Goal: Task Accomplishment & Management: Use online tool/utility

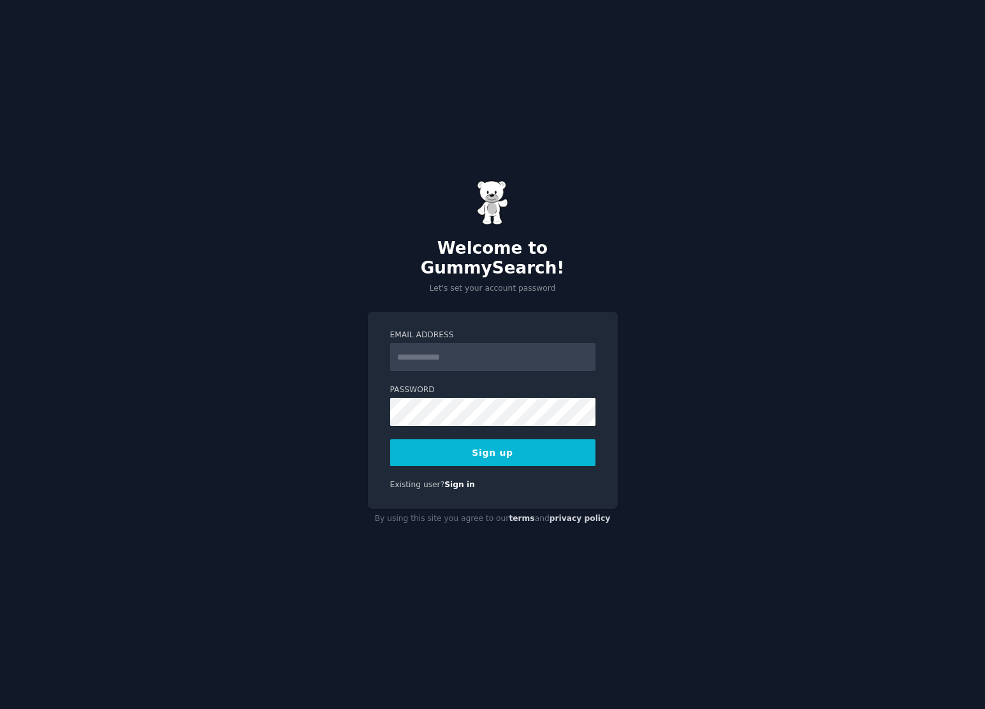
click at [471, 349] on input "Email Address" at bounding box center [492, 357] width 205 height 28
type input "**********"
click at [500, 439] on button "Sign up" at bounding box center [492, 452] width 205 height 27
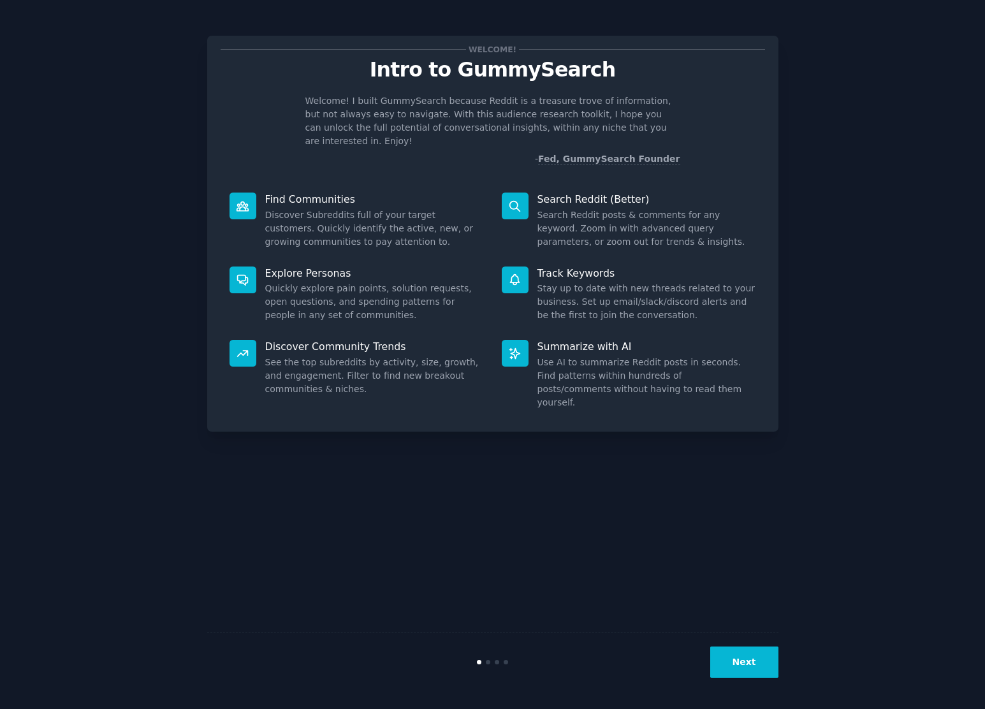
click at [881, 112] on div "Welcome! Intro to GummySearch Welcome! I built GummySearch because Reddit is a …" at bounding box center [493, 354] width 950 height 673
click at [737, 665] on button "Next" at bounding box center [744, 662] width 68 height 31
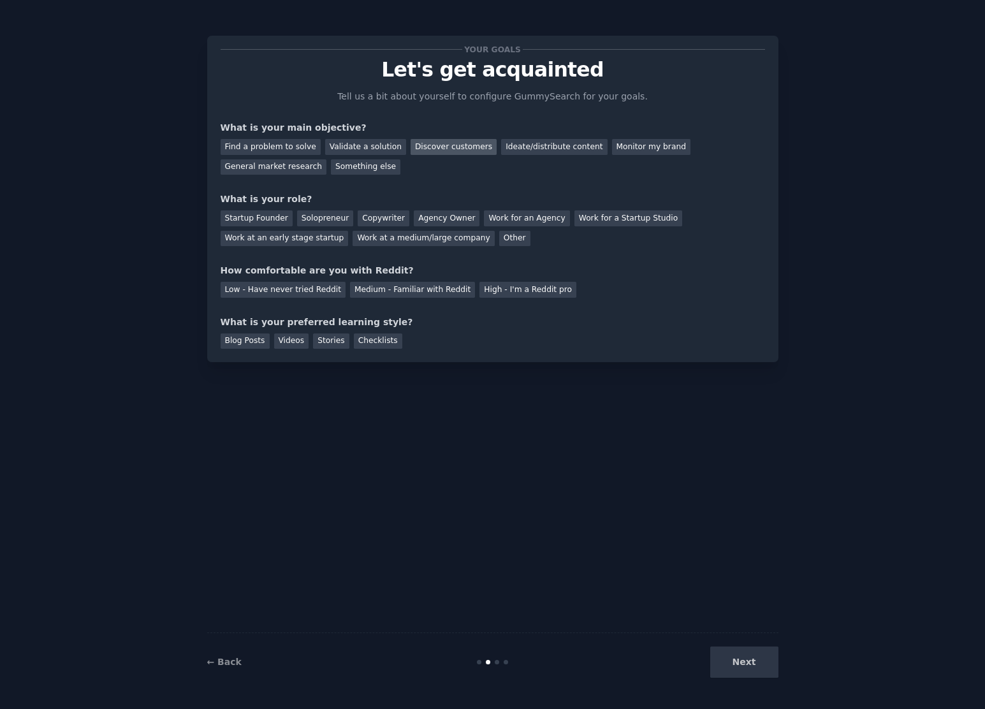
click at [432, 145] on div "Discover customers" at bounding box center [454, 147] width 86 height 16
click at [367, 140] on div "Validate a solution" at bounding box center [365, 147] width 81 height 16
click at [527, 148] on div "Ideate/distribute content" at bounding box center [554, 147] width 106 height 16
click at [452, 145] on div "Discover customers" at bounding box center [454, 147] width 86 height 16
click at [267, 218] on div "Startup Founder" at bounding box center [257, 218] width 72 height 16
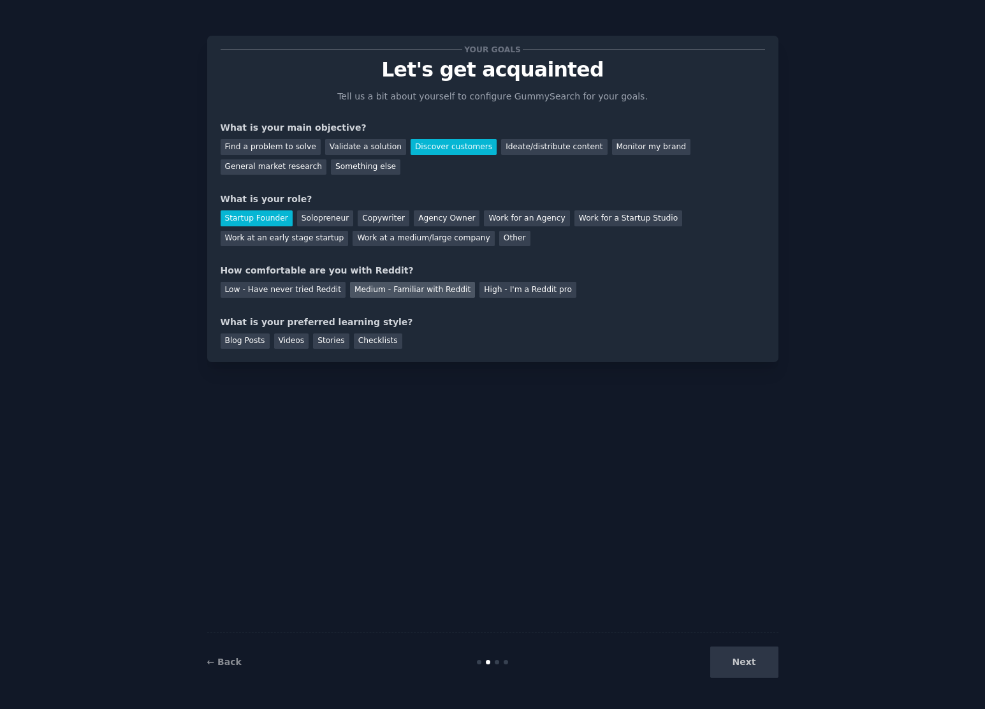
click at [388, 291] on div "Medium - Familiar with Reddit" at bounding box center [412, 290] width 125 height 16
click at [296, 342] on div "Videos" at bounding box center [291, 342] width 35 height 16
click at [743, 669] on button "Next" at bounding box center [744, 662] width 68 height 31
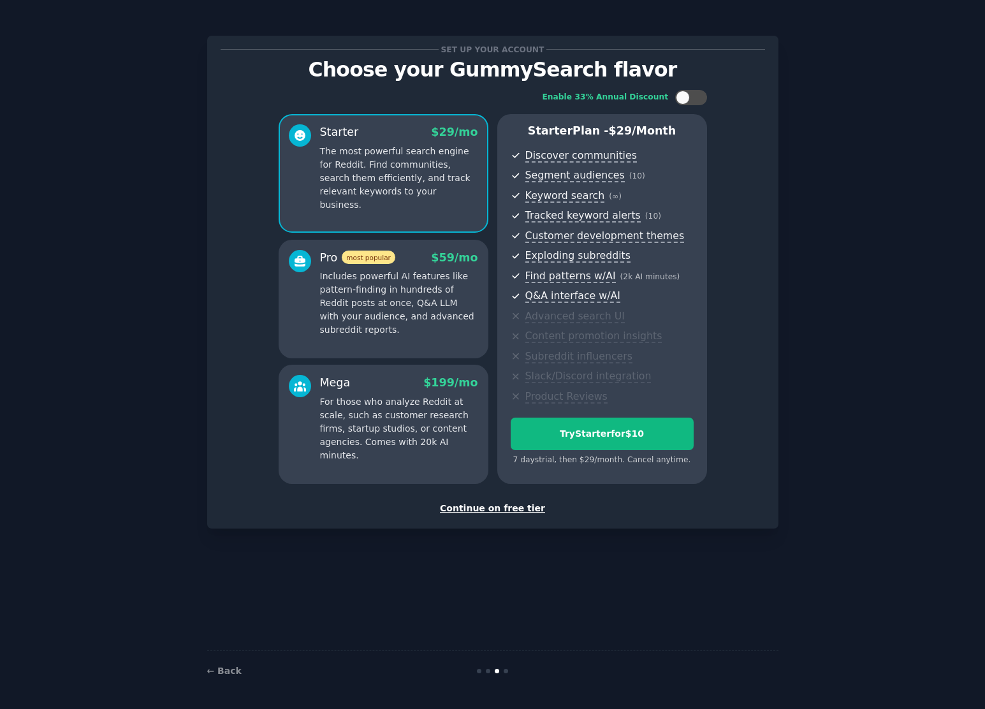
click at [496, 510] on div "Continue on free tier" at bounding box center [493, 508] width 545 height 13
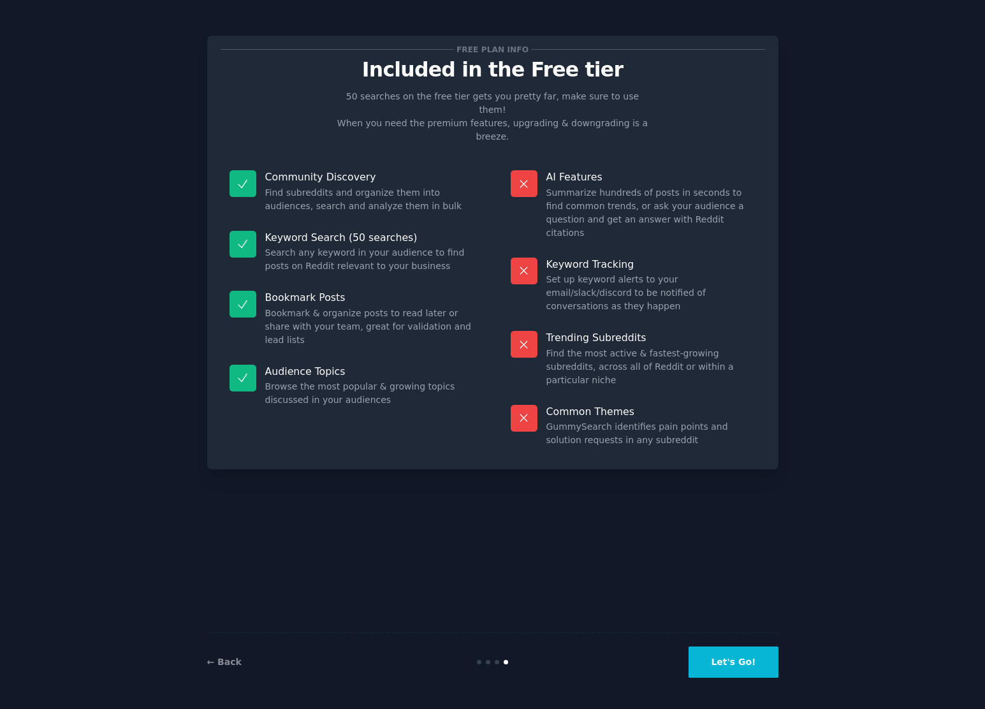
click at [766, 666] on button "Let's Go!" at bounding box center [733, 662] width 89 height 31
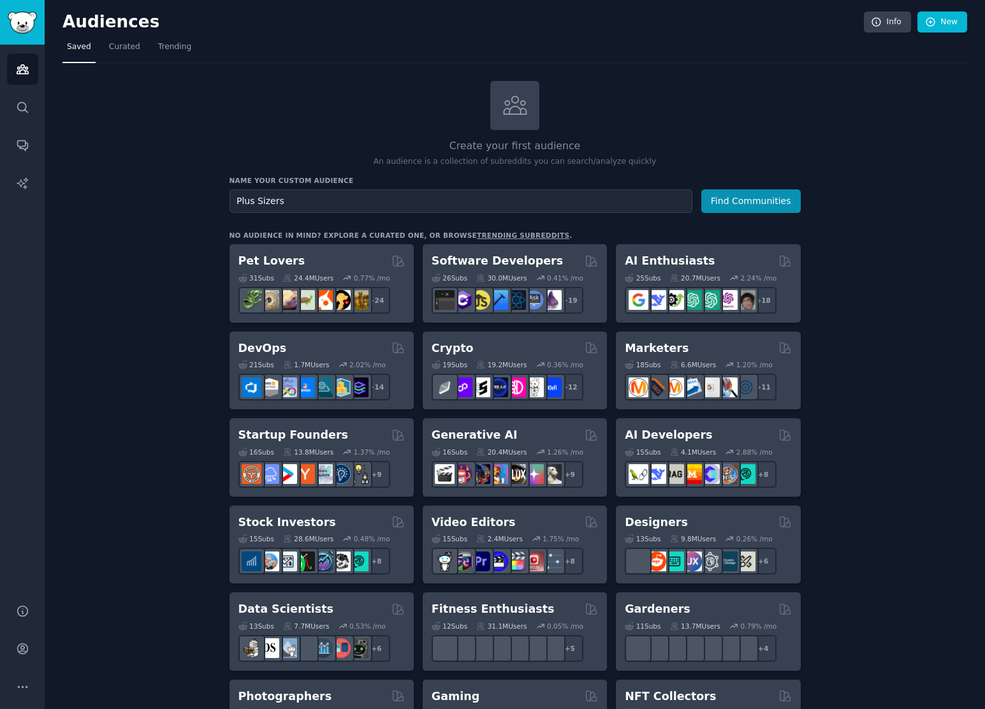
scroll to position [1, 0]
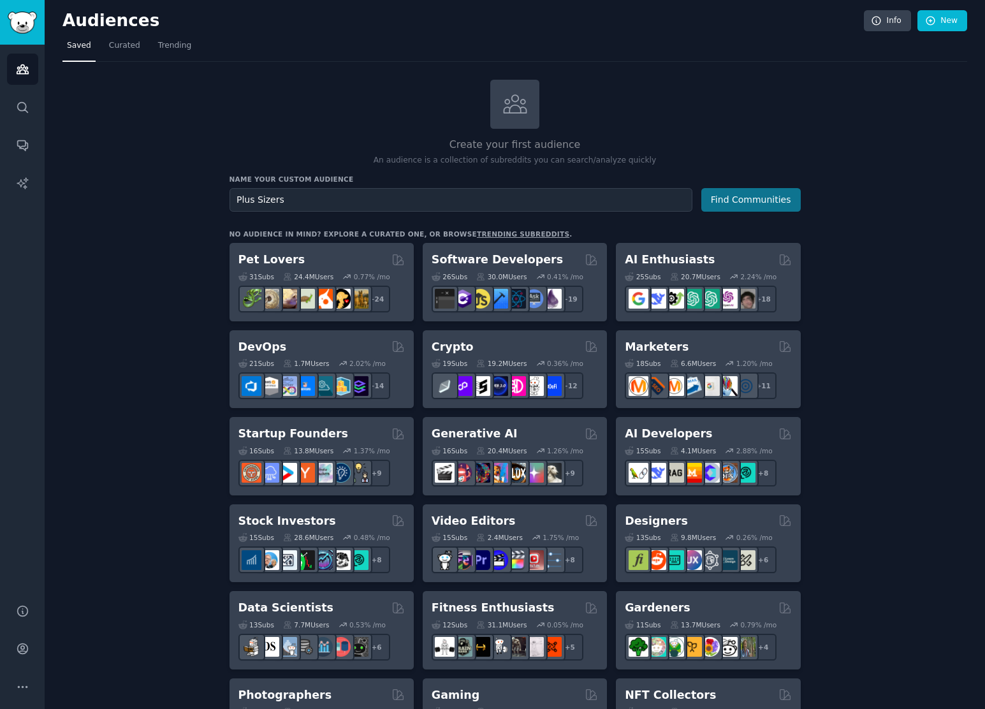
type input "Plus Sizers"
click at [740, 191] on button "Find Communities" at bounding box center [750, 200] width 99 height 24
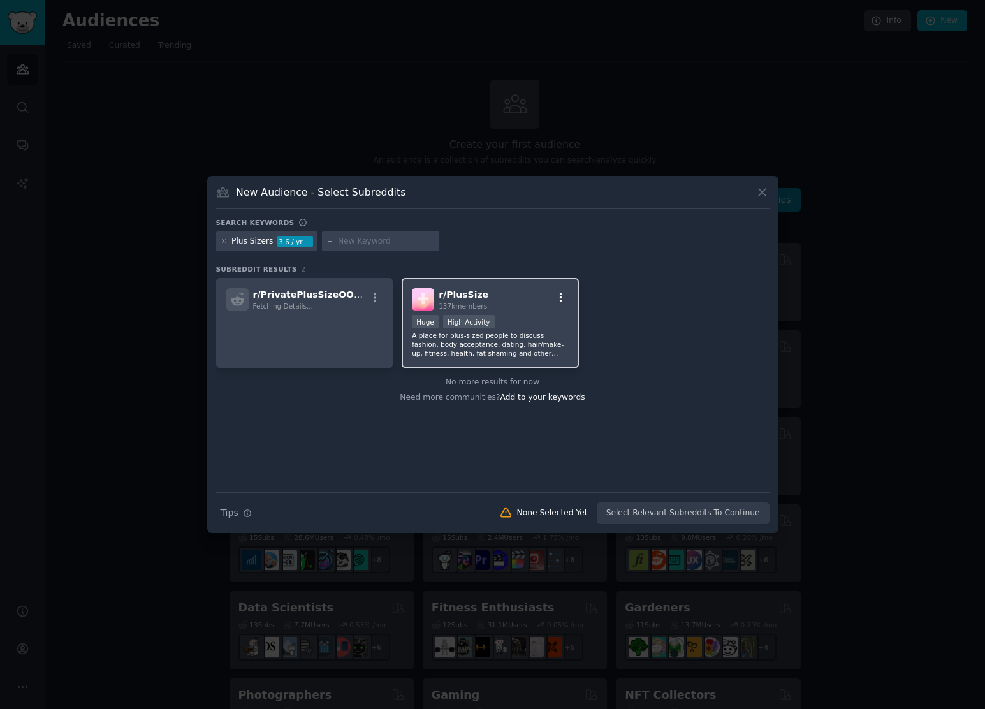
click at [564, 296] on icon "button" at bounding box center [560, 297] width 11 height 11
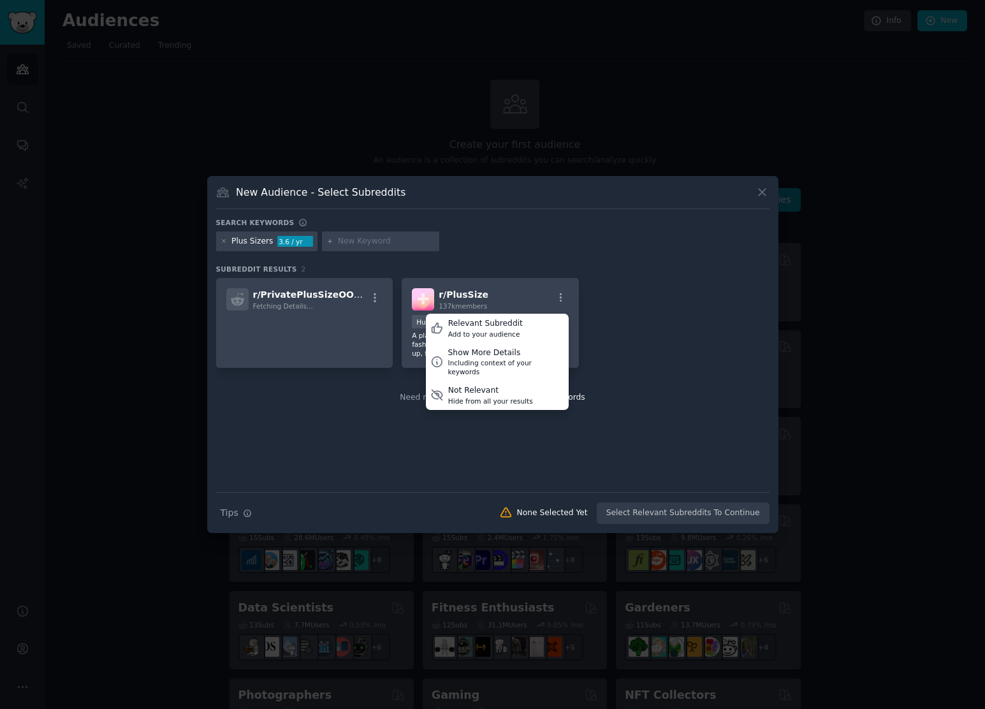
click at [620, 291] on div "r/ PrivatePlusSizeOOTD Fetching Details... r/ PlusSize 137k members Relevant Su…" at bounding box center [493, 323] width 554 height 90
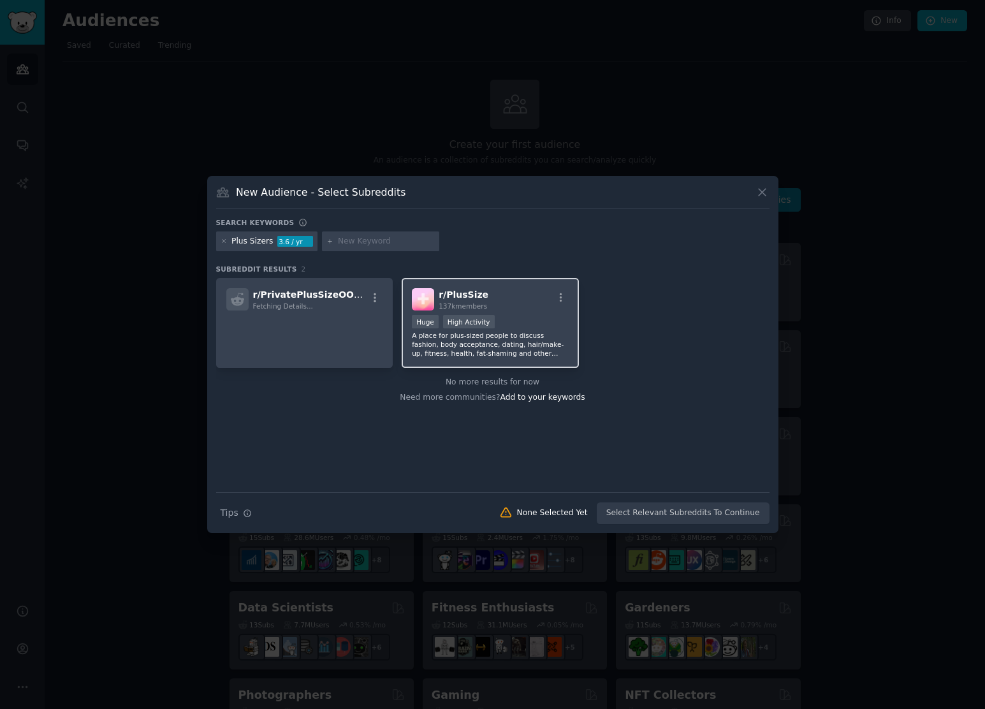
click at [471, 304] on span "137k members" at bounding box center [463, 306] width 48 height 8
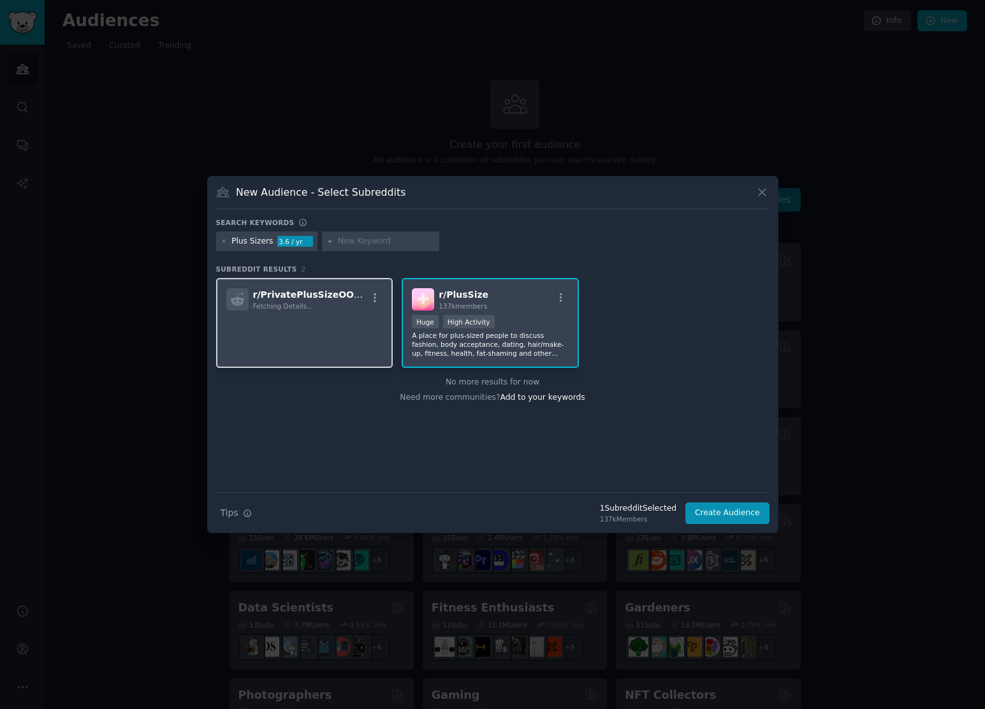
click at [302, 333] on p at bounding box center [304, 328] width 157 height 27
click at [363, 238] on input "text" at bounding box center [386, 241] width 97 height 11
type input "women 14+"
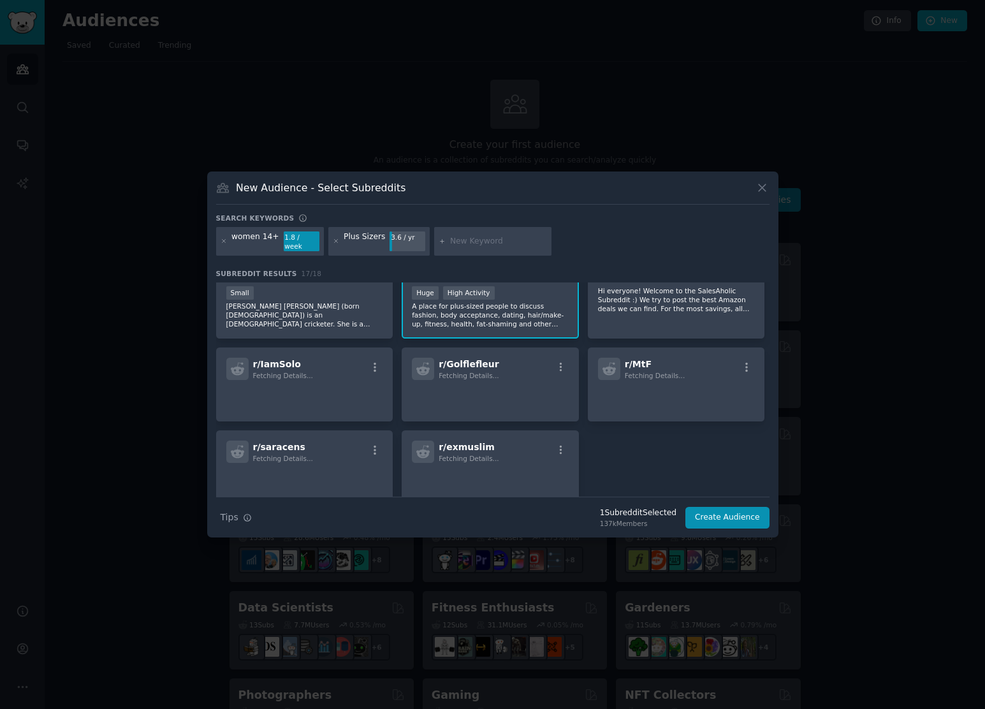
scroll to position [381, 0]
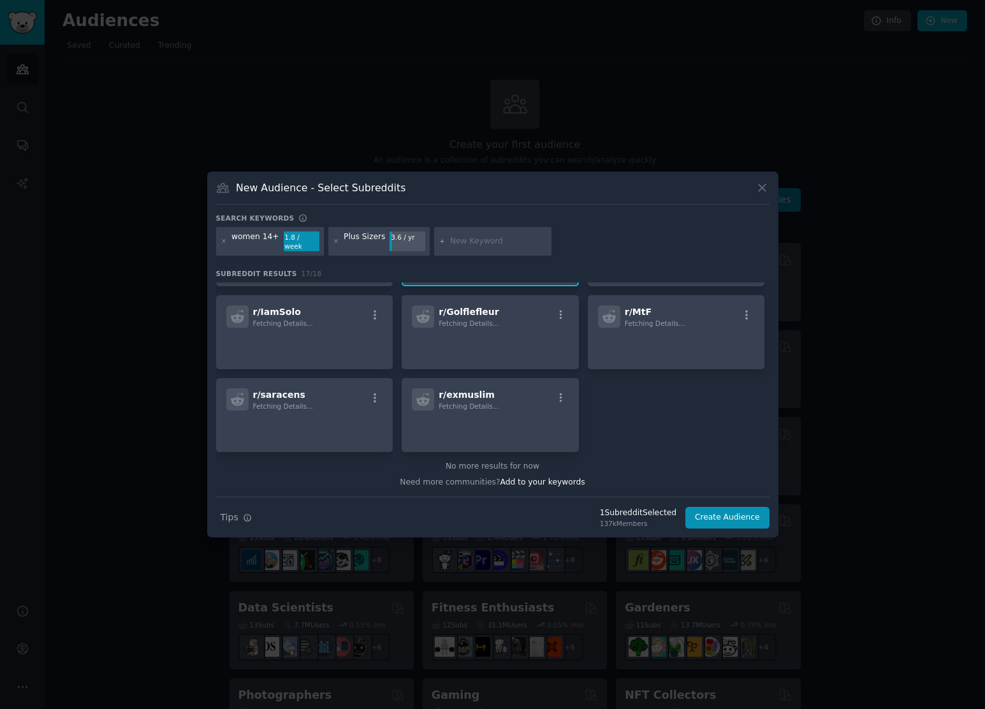
click at [480, 239] on input "text" at bounding box center [498, 241] width 97 height 11
type input "g"
type input "fat women"
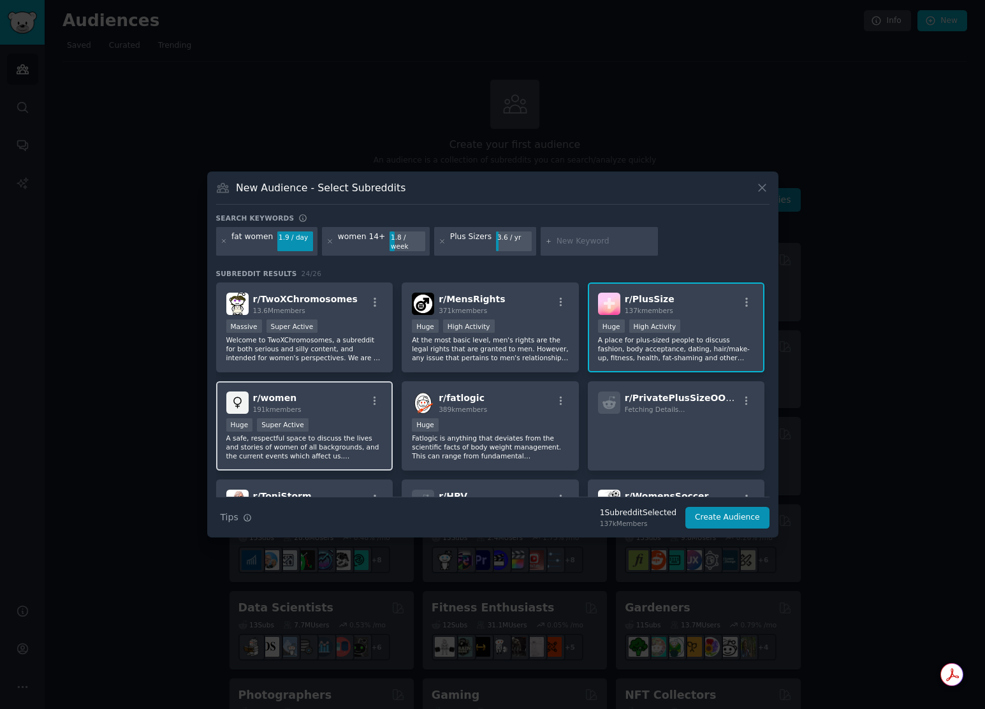
click at [356, 407] on div "r/ women 191k members" at bounding box center [304, 403] width 157 height 22
click at [594, 239] on input "text" at bounding box center [605, 241] width 97 height 11
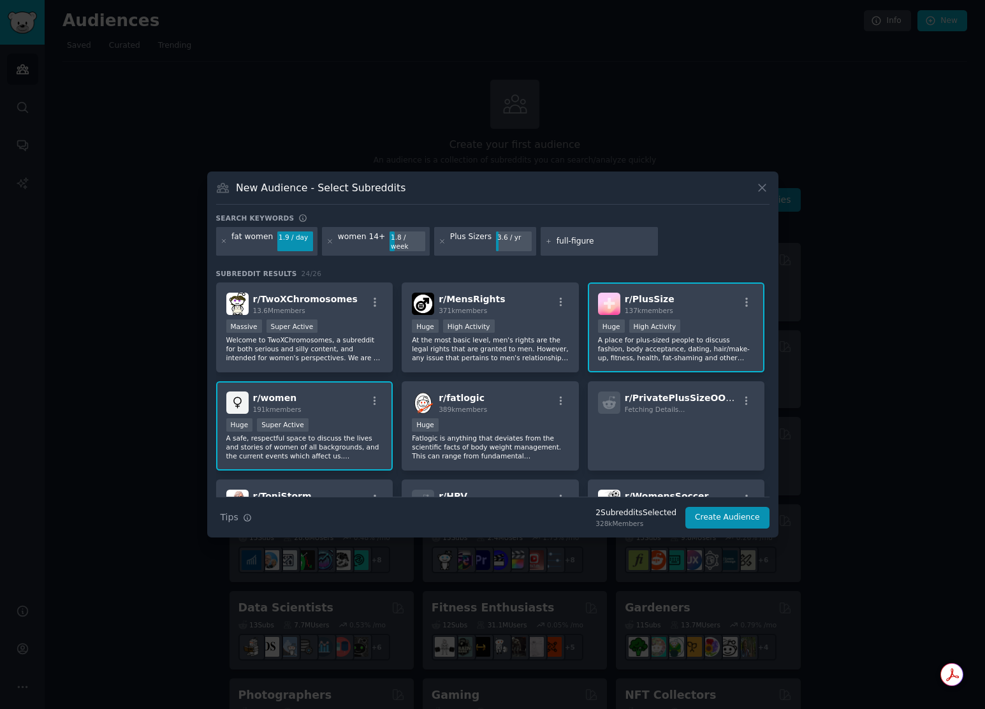
type input "full-figured"
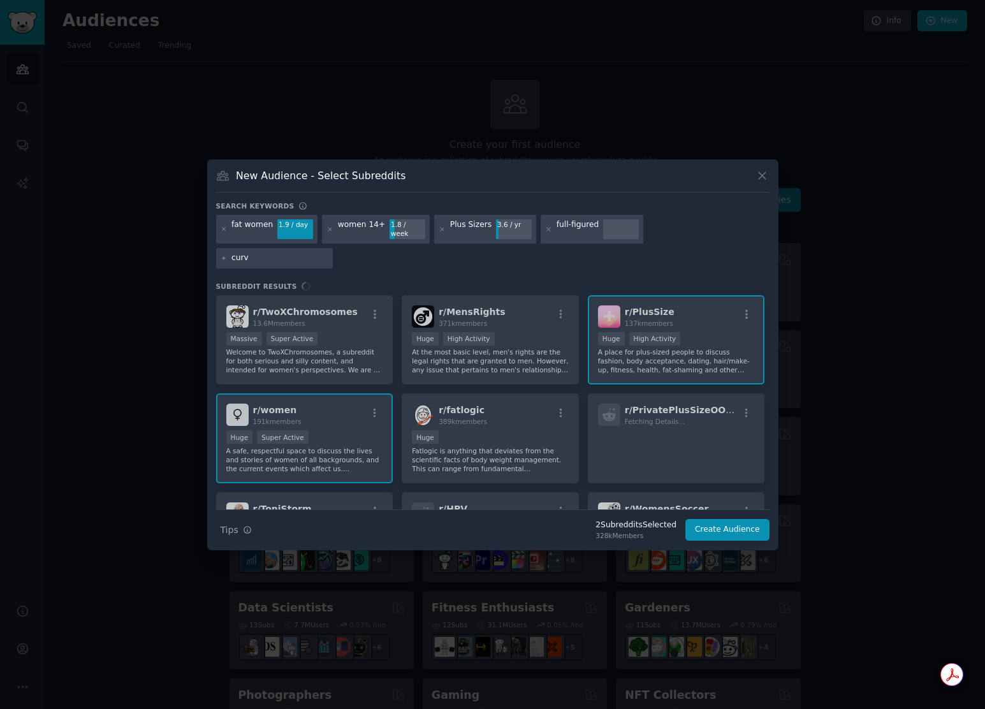
type input "curvy"
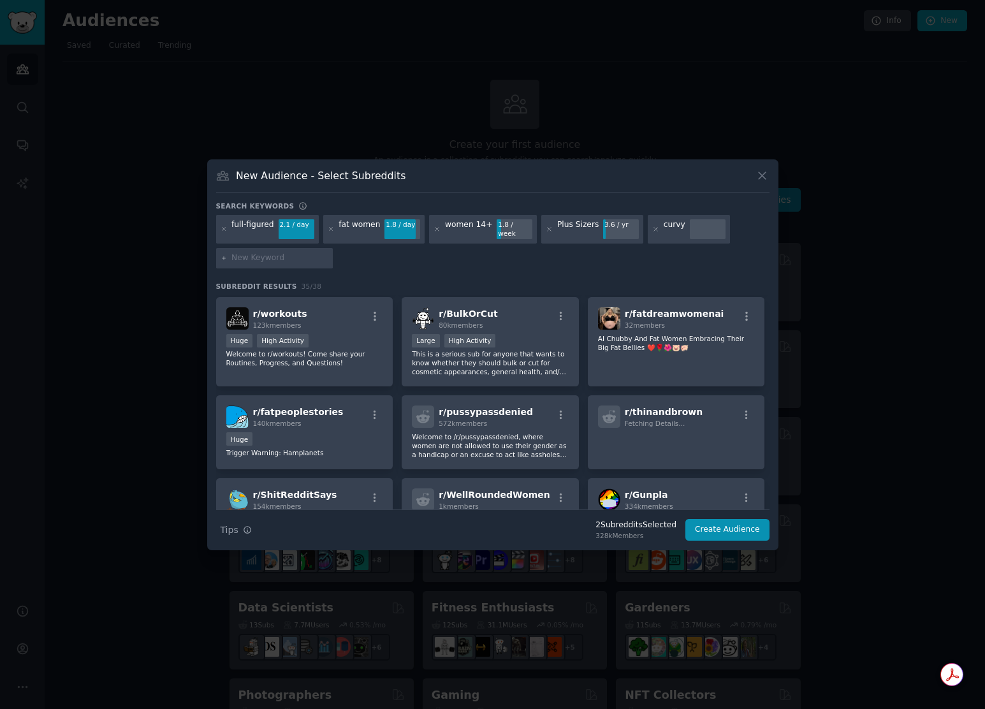
scroll to position [396, 0]
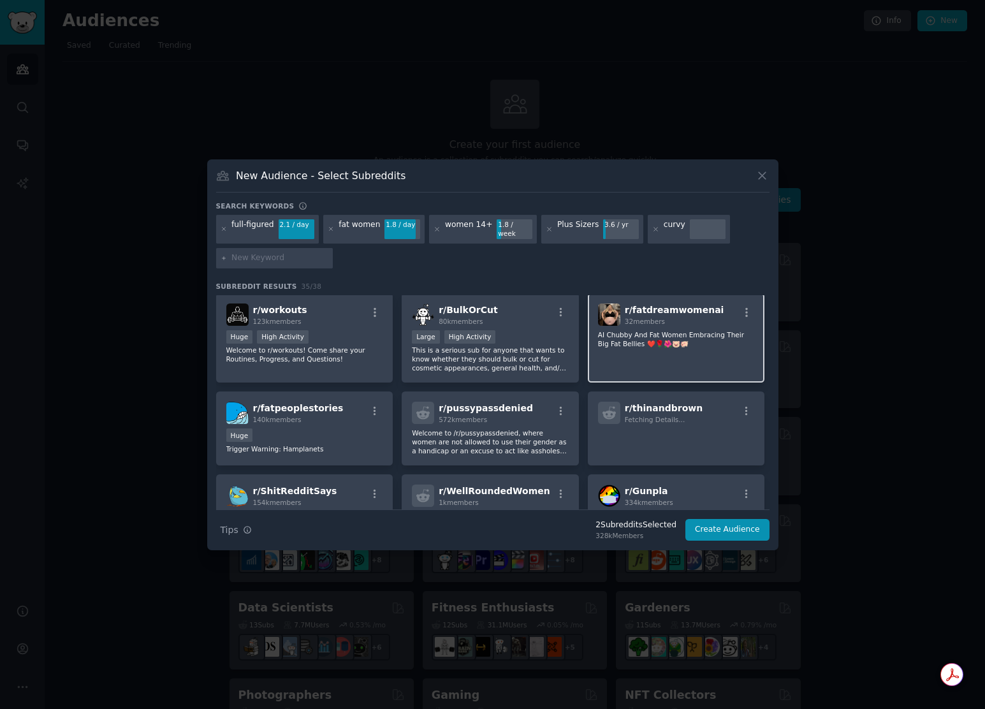
click at [744, 348] on div "r/ fatdreamwomenai 32 members AI Chubby And Fat Women Embracing Their Big Fat B…" at bounding box center [676, 338] width 177 height 90
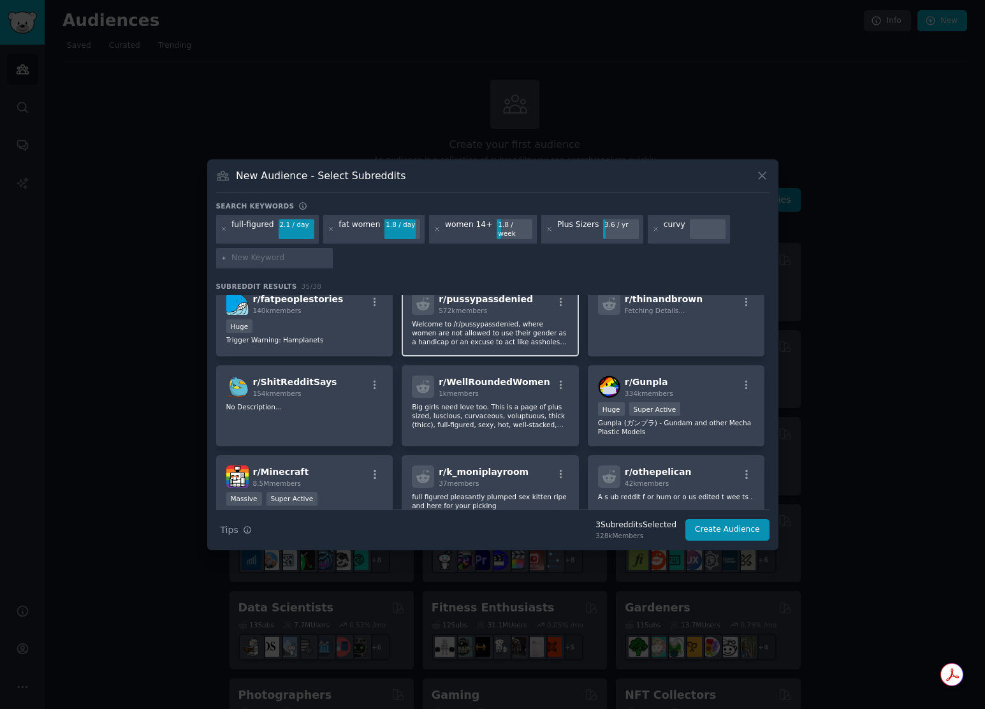
scroll to position [508, 0]
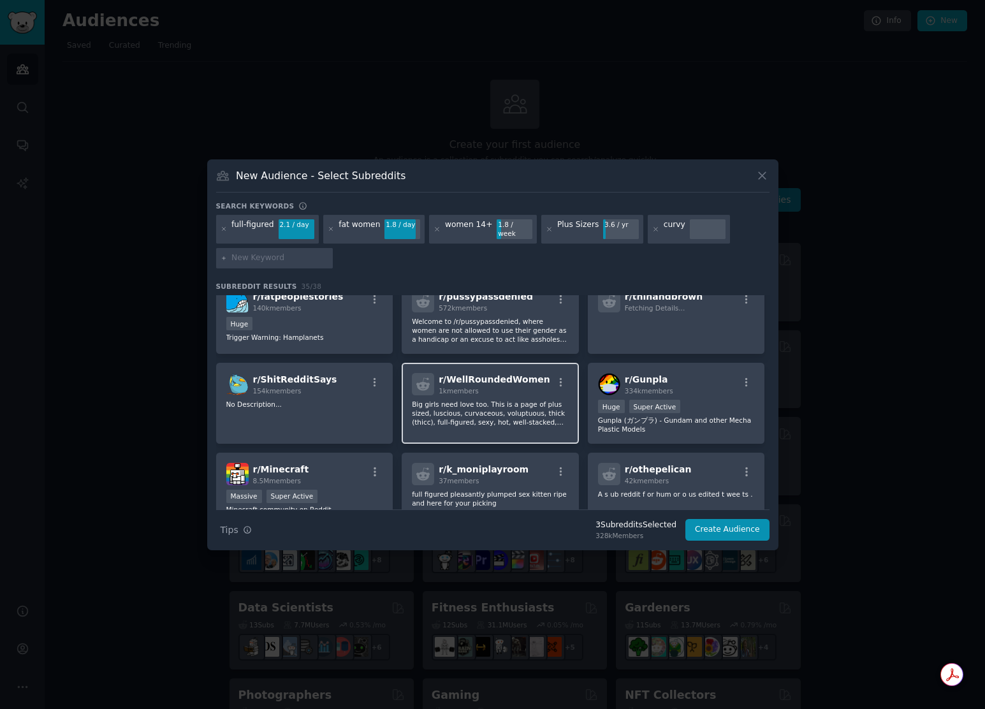
click at [527, 402] on p "Big girls need love too. This is a page of plus sized, luscious, curvaceous, vo…" at bounding box center [490, 413] width 157 height 27
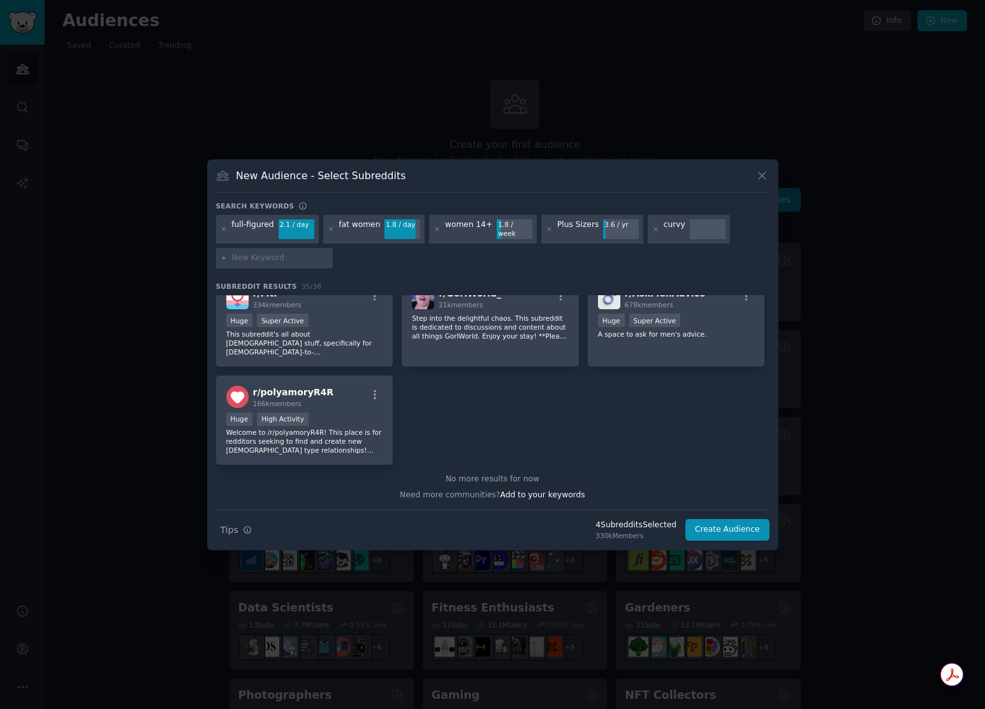
scroll to position [946, 0]
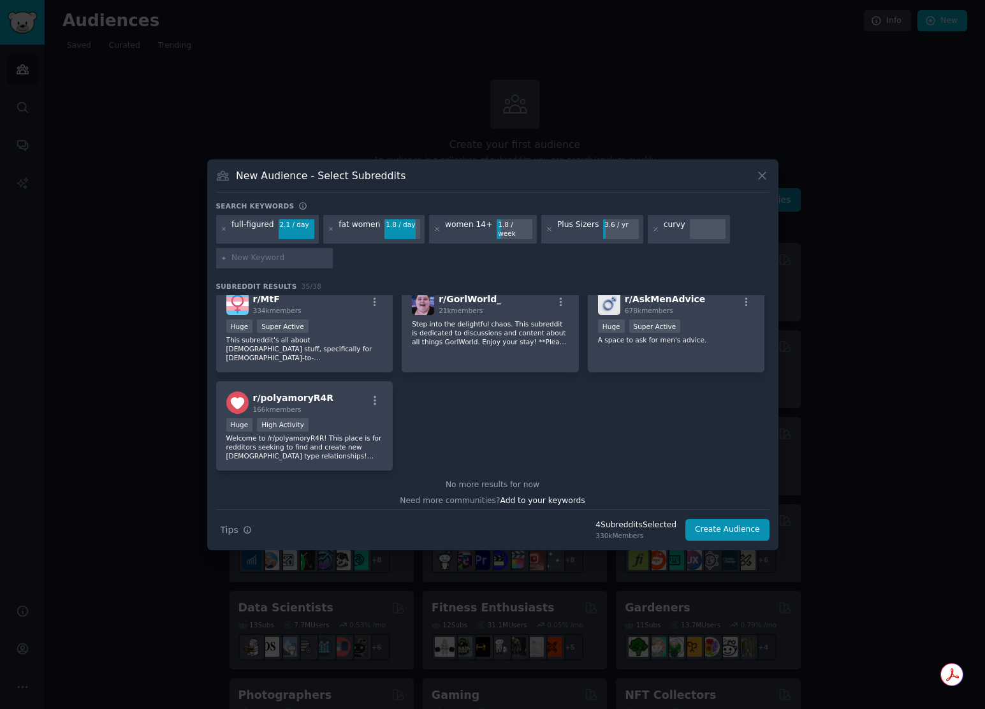
click at [291, 260] on div at bounding box center [274, 258] width 117 height 20
click at [293, 255] on input "text" at bounding box center [279, 258] width 97 height 11
type input "curvaceous"
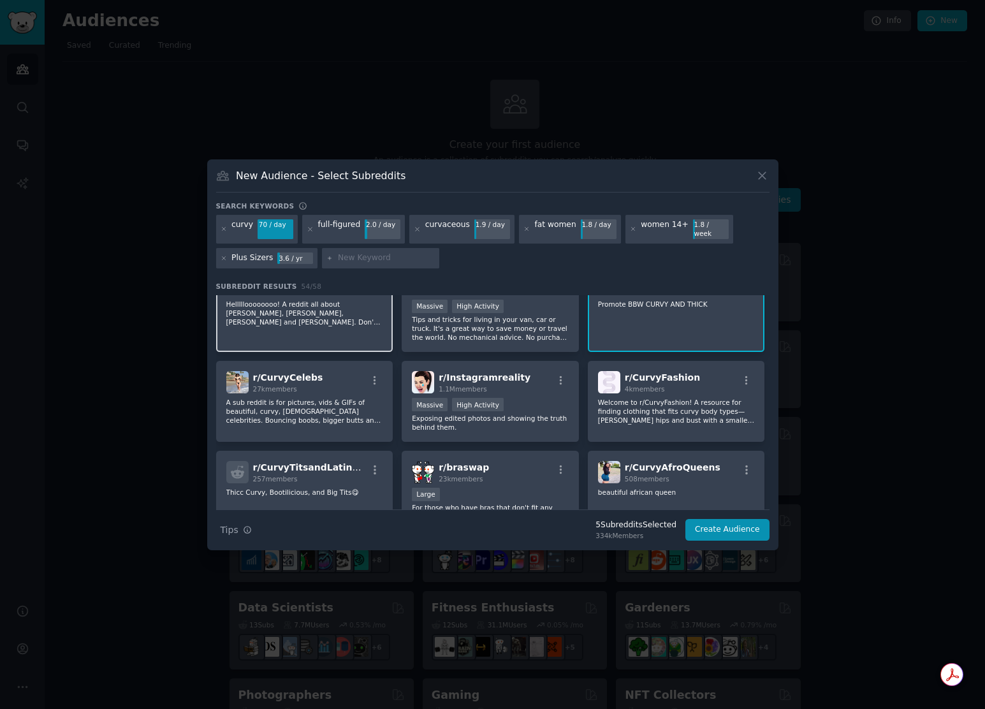
scroll to position [887, 0]
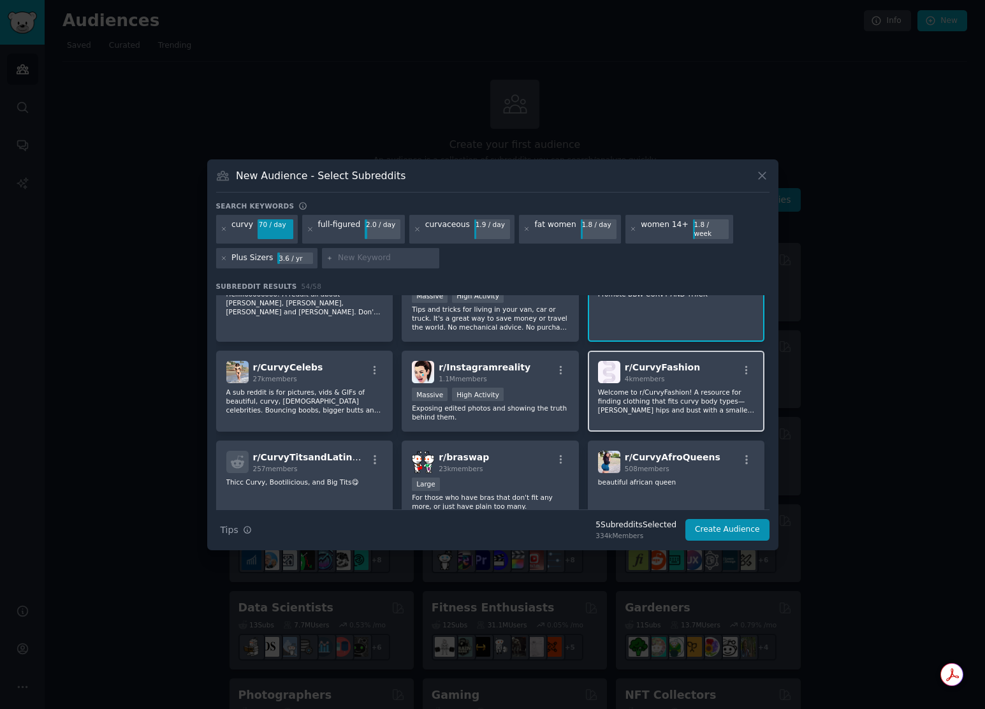
click at [712, 393] on p "Welcome to r/CurvyFashion! A resource for finding clothing that fits curvy body…" at bounding box center [676, 401] width 157 height 27
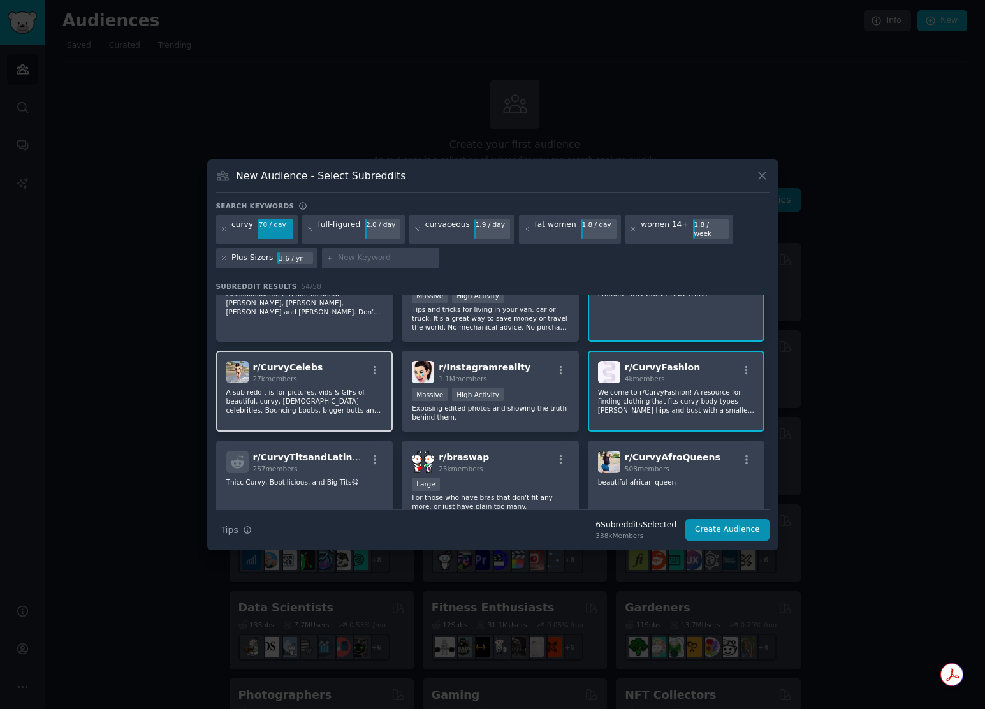
click at [360, 388] on p "A sub reddit is for pictures, vids & GIFs of beautiful, curvy, female celebriti…" at bounding box center [304, 401] width 157 height 27
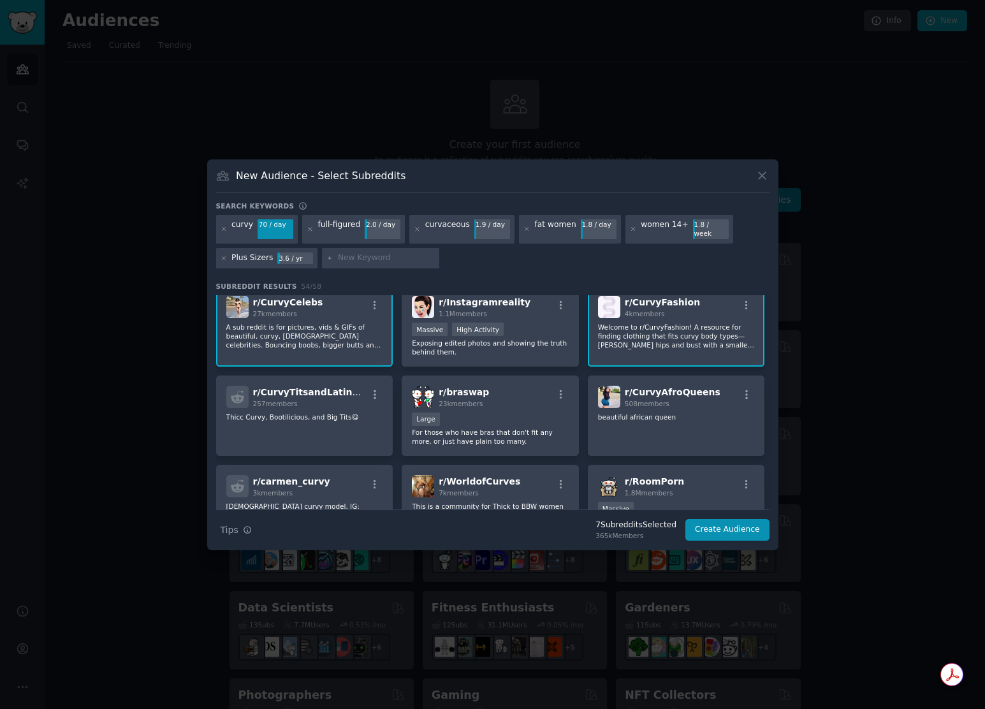
scroll to position [953, 0]
click at [373, 411] on p "Thicc Curvy, Bootilicious, and Big Tits😋" at bounding box center [304, 415] width 157 height 9
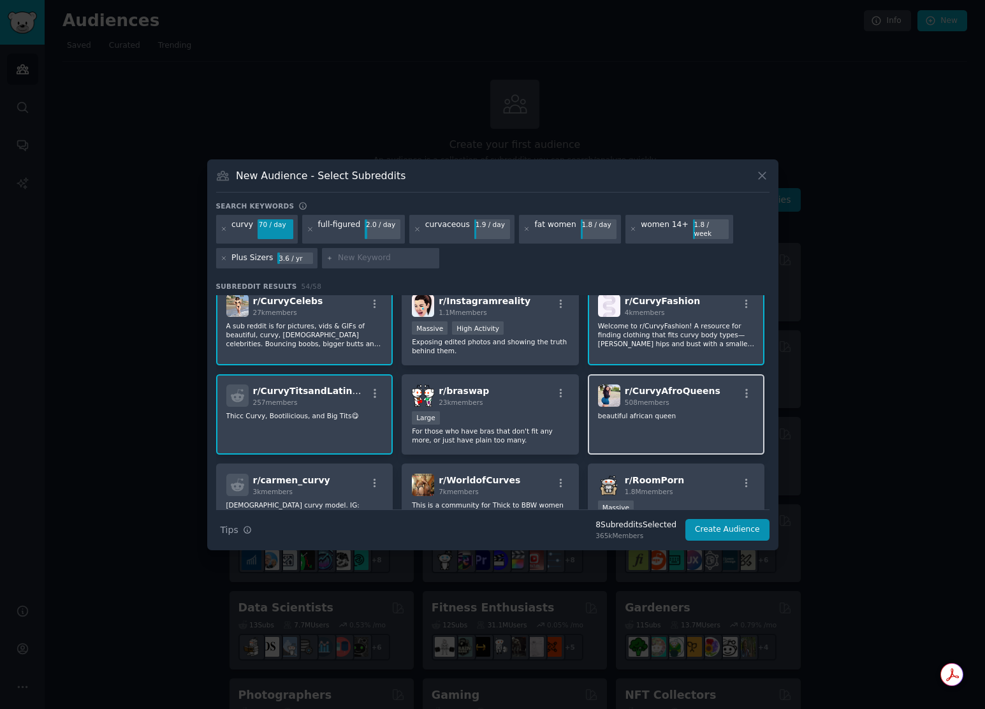
click at [733, 415] on p "beautiful african queen" at bounding box center [676, 415] width 157 height 9
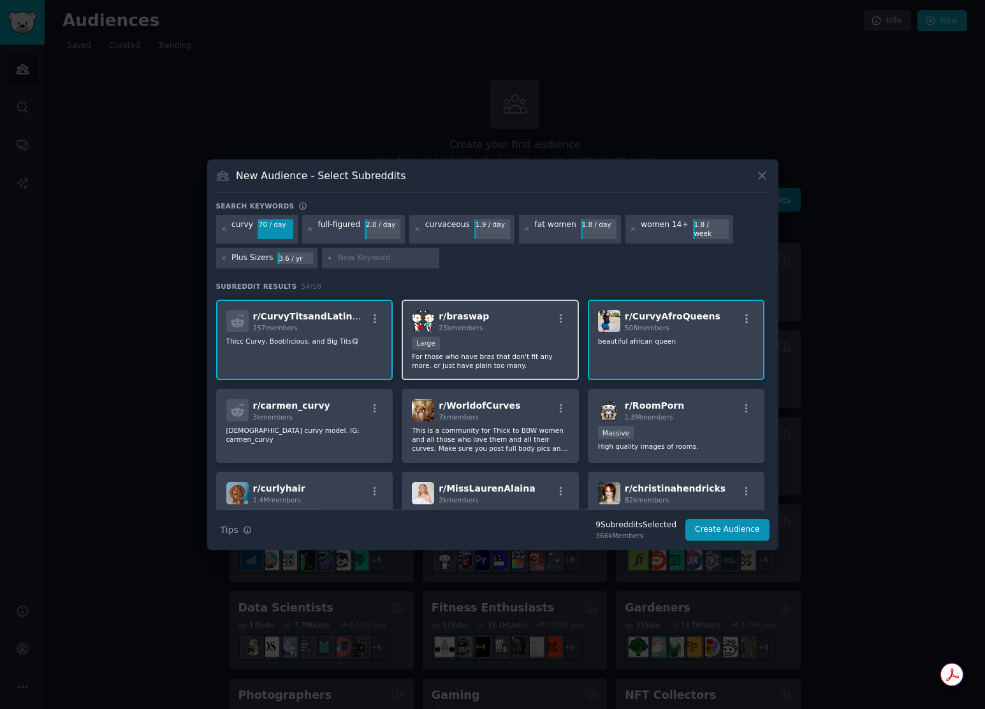
scroll to position [1034, 0]
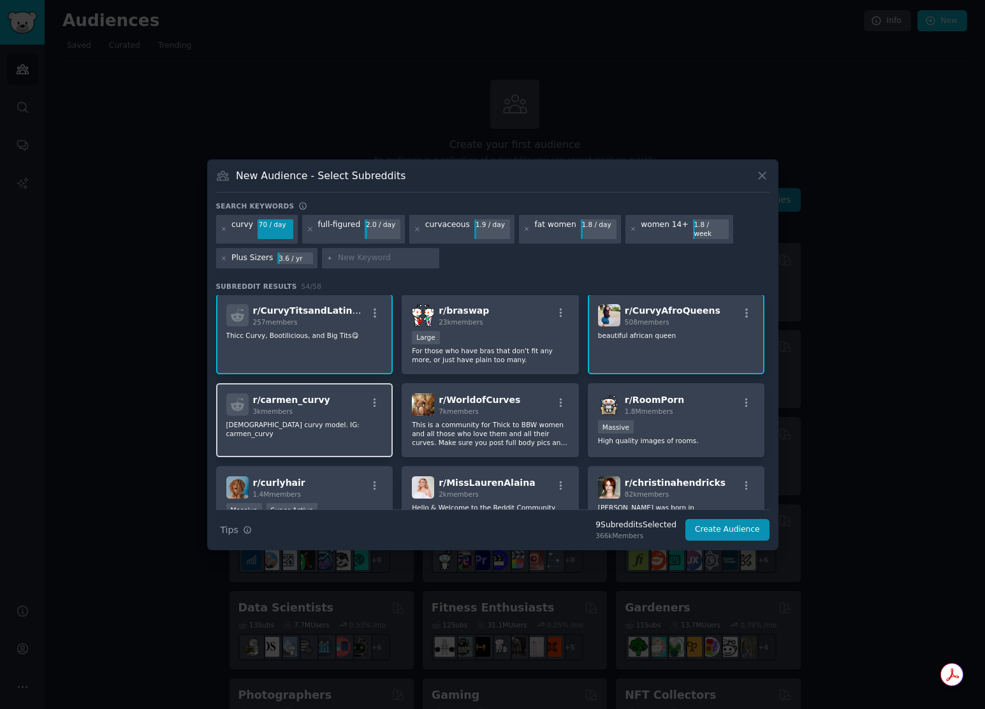
click at [318, 427] on div "r/ carmen_curvy 3k members Spanish curvy model. IG: carmen_curvy" at bounding box center [304, 420] width 177 height 74
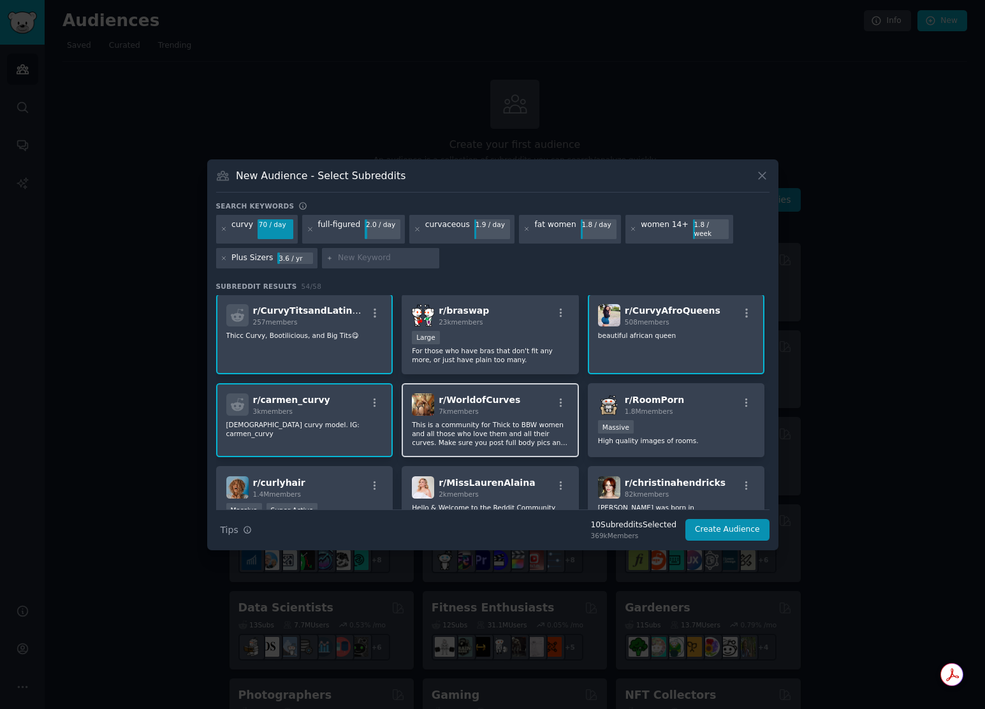
click at [487, 429] on p "This is a community for Thick to BBW women and all those who love them and all …" at bounding box center [490, 433] width 157 height 27
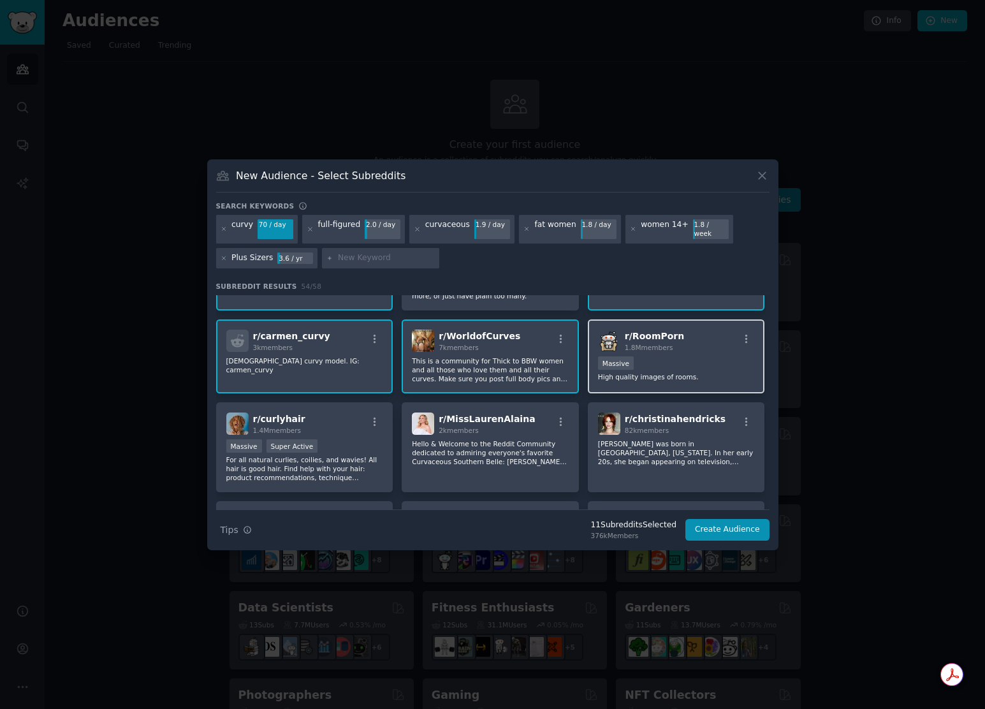
scroll to position [1129, 0]
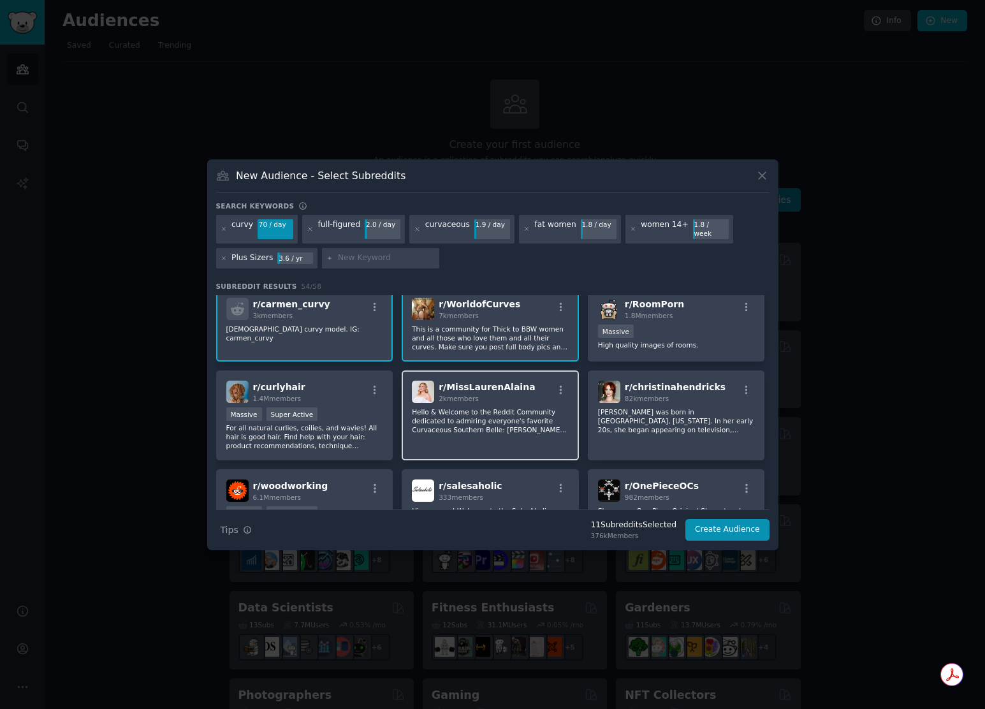
click at [508, 439] on div "r/ MissLaurenAlaina 2k members Hello & Welcome to the Reddit Community dedicate…" at bounding box center [490, 416] width 177 height 90
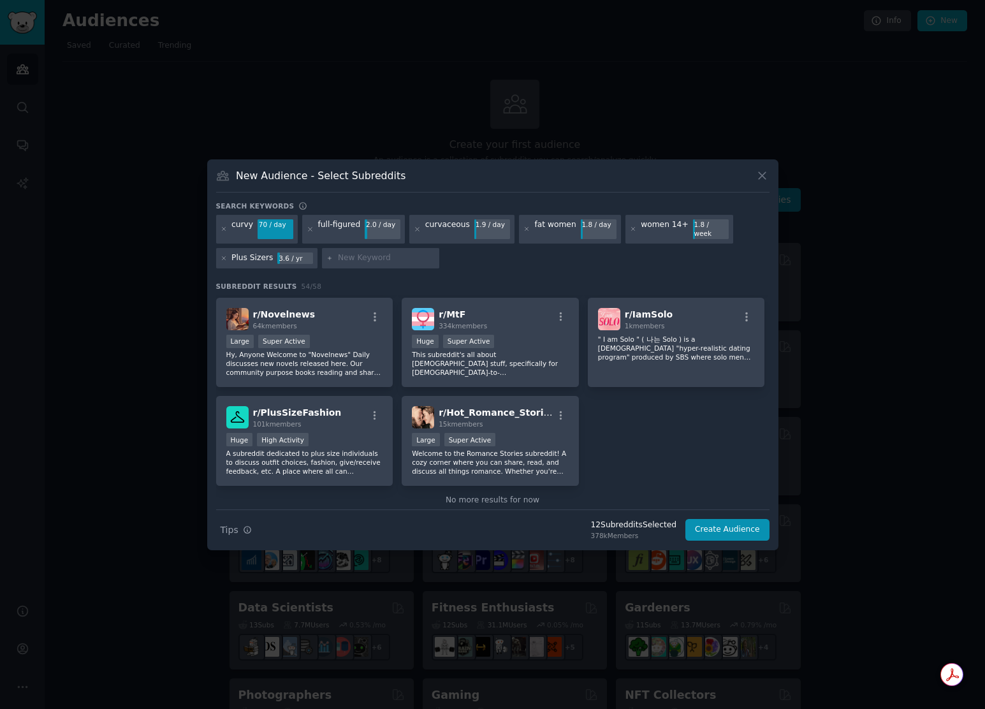
scroll to position [1519, 0]
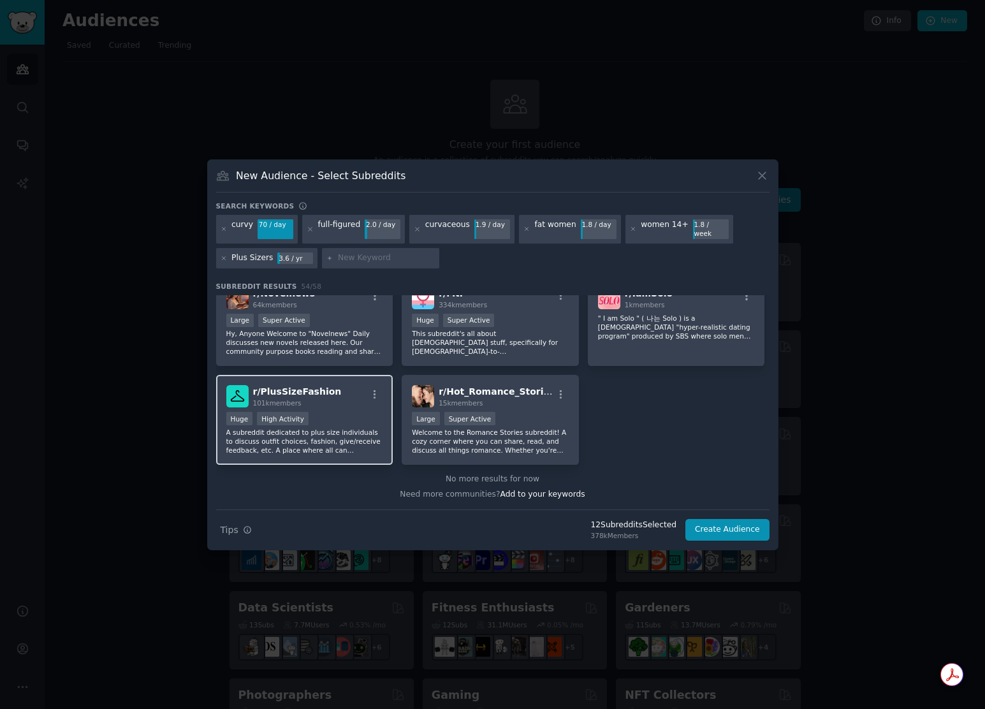
click at [358, 422] on div "Huge High Activity" at bounding box center [304, 420] width 157 height 16
click at [730, 522] on button "Create Audience" at bounding box center [728, 530] width 84 height 22
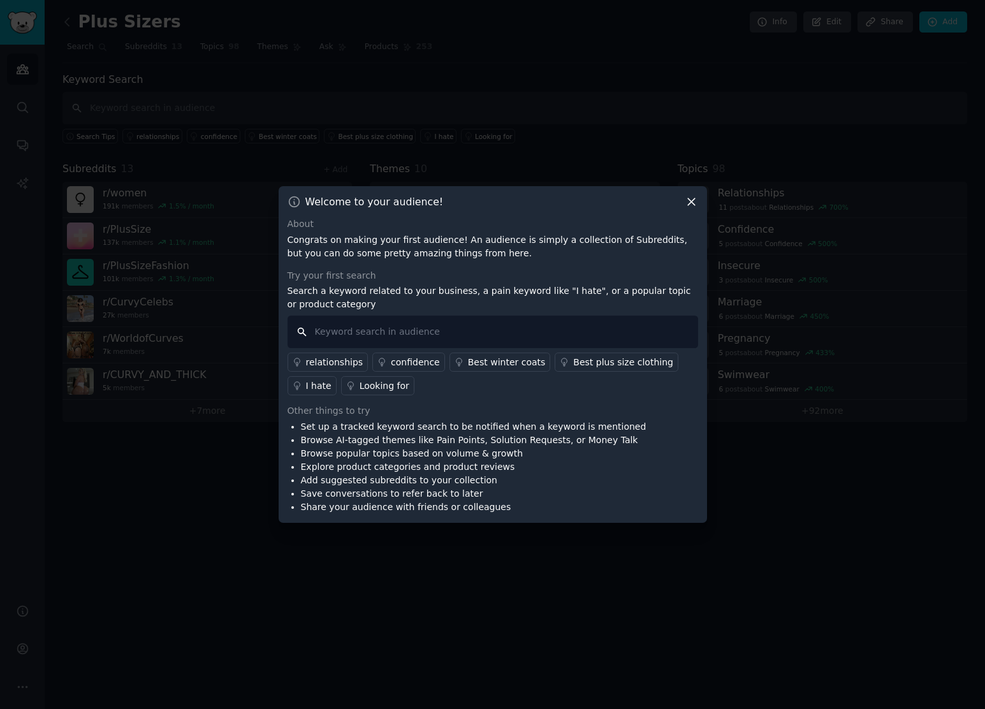
click at [575, 328] on input "text" at bounding box center [493, 332] width 411 height 33
type input "fit"
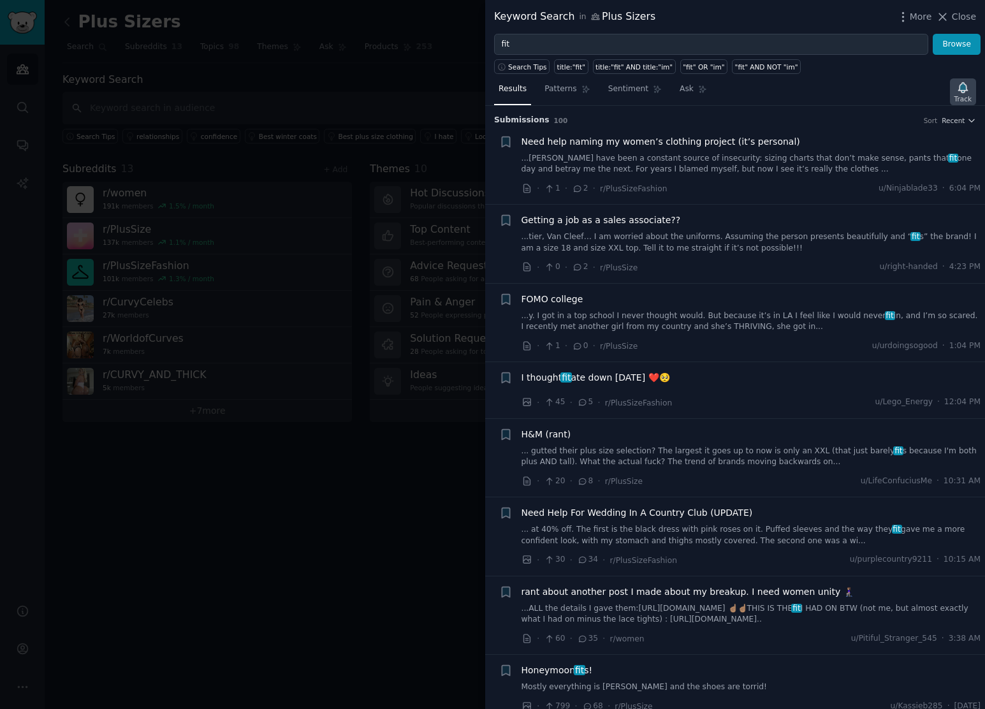
click at [961, 85] on icon "button" at bounding box center [962, 87] width 9 height 10
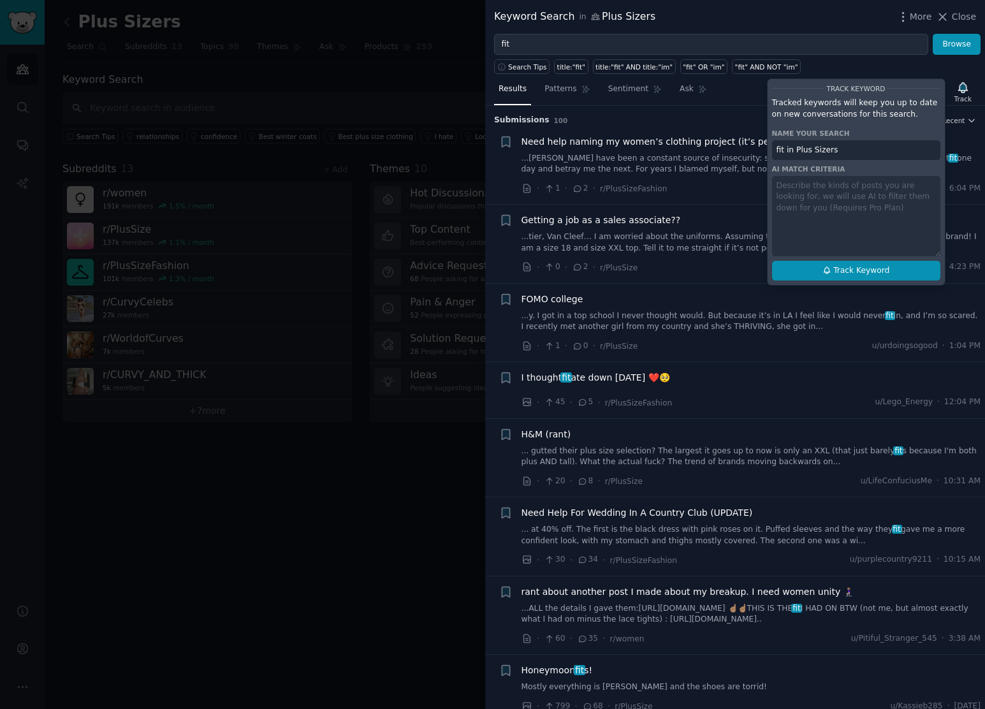
click at [898, 275] on button "Track Keyword" at bounding box center [856, 271] width 168 height 20
type input "fit in Plus Sizers"
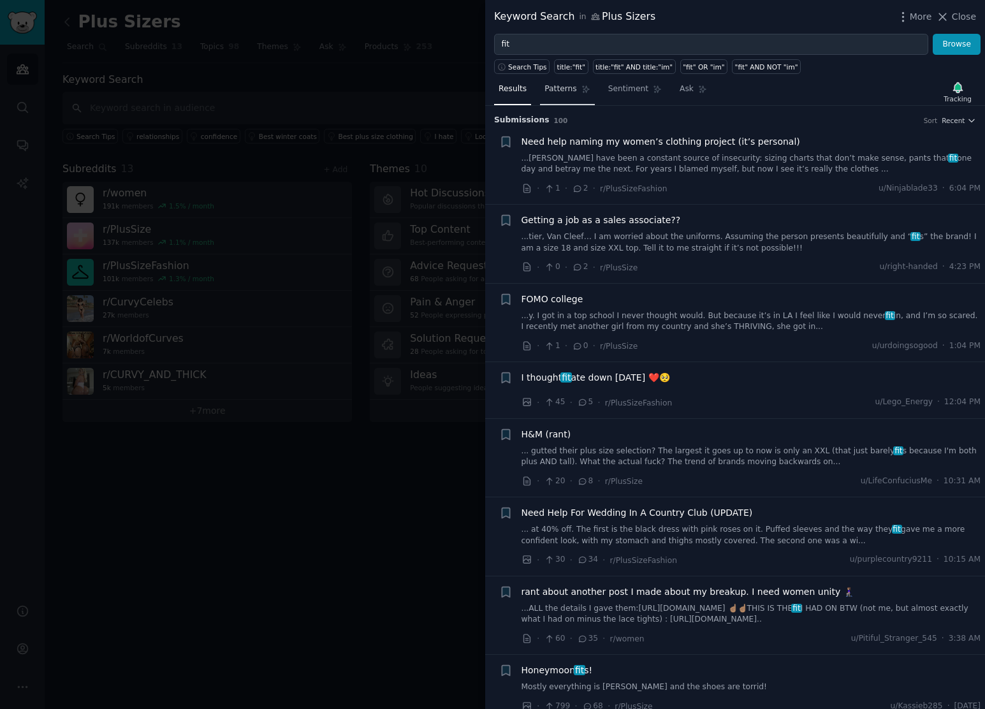
click at [569, 89] on span "Patterns" at bounding box center [561, 89] width 32 height 11
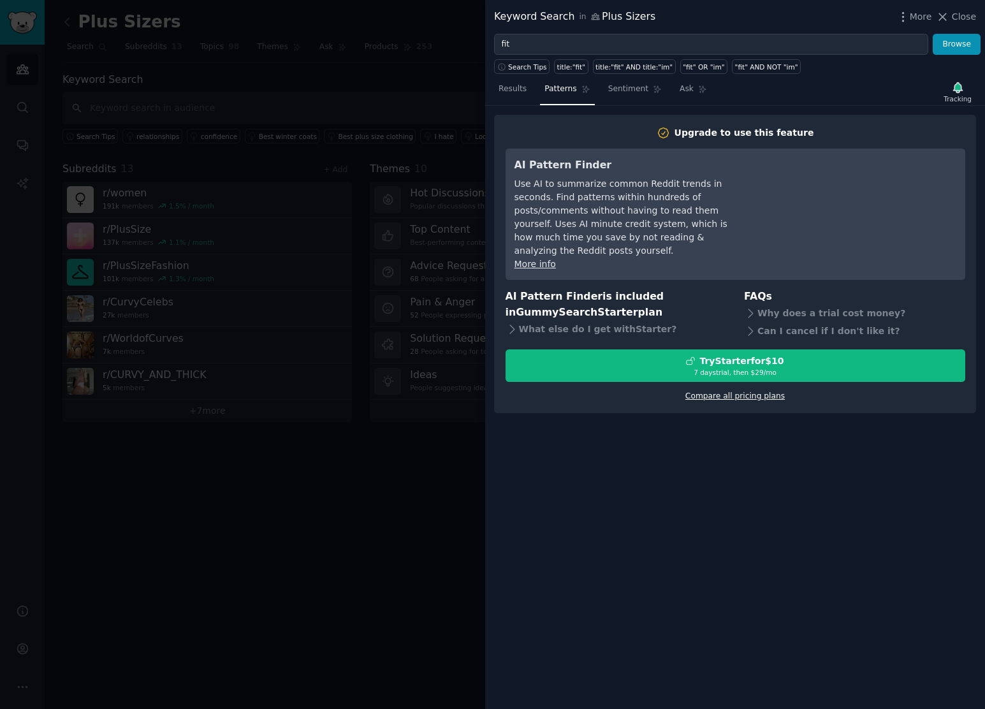
click at [728, 392] on link "Compare all pricing plans" at bounding box center [735, 396] width 99 height 9
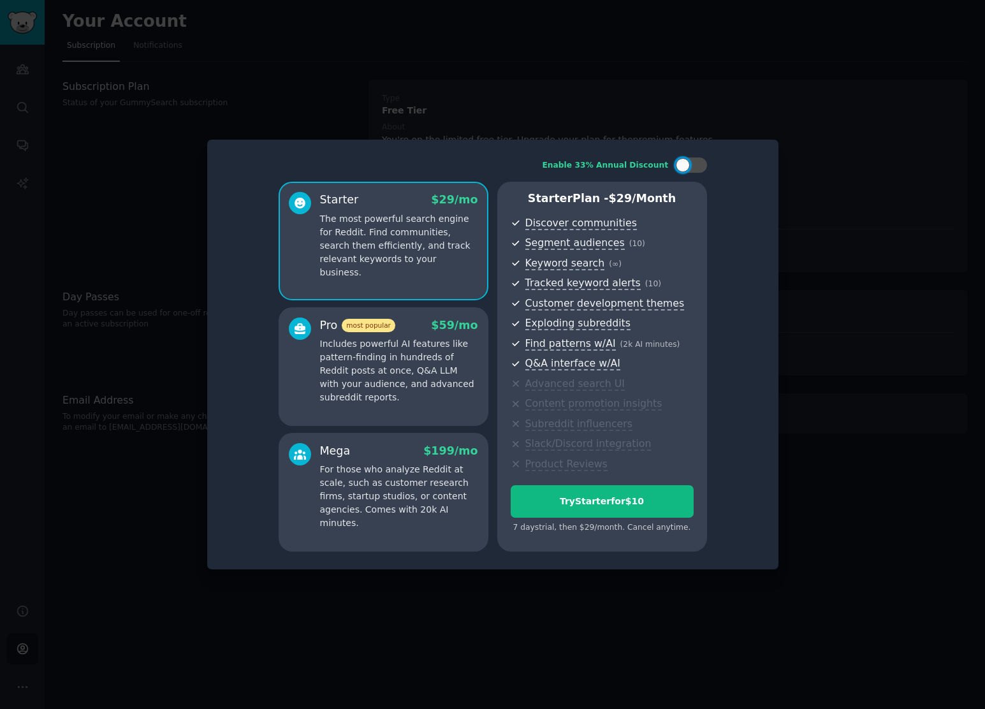
click at [418, 377] on p "Includes powerful AI features like pattern-finding in hundreds of Reddit posts …" at bounding box center [399, 370] width 158 height 67
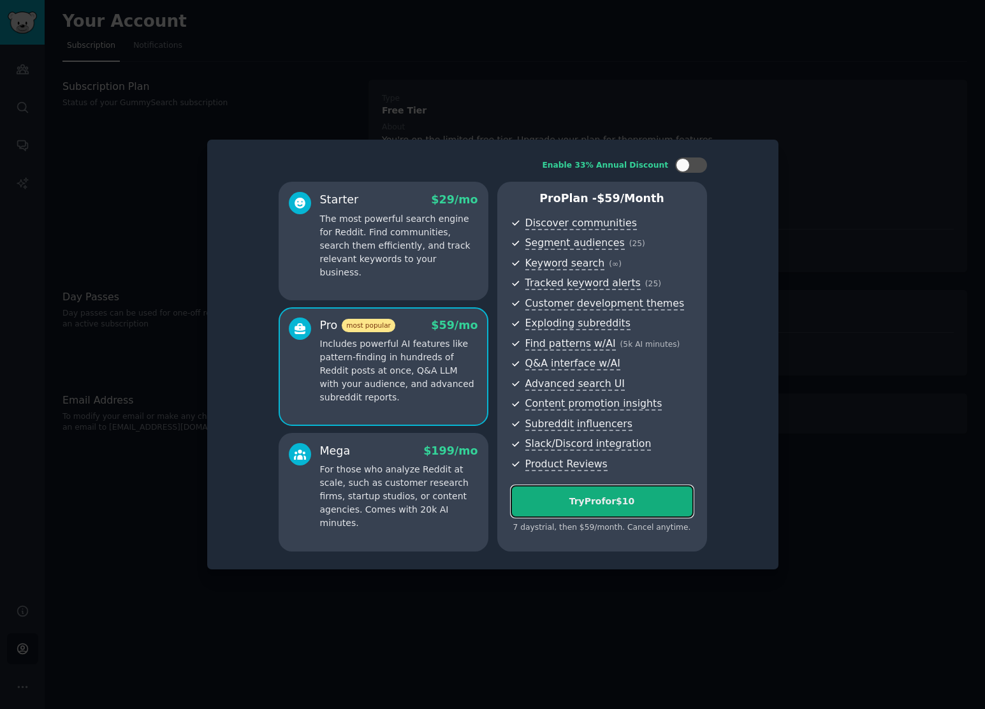
click at [601, 502] on div "Try Pro for $10" at bounding box center [602, 501] width 182 height 13
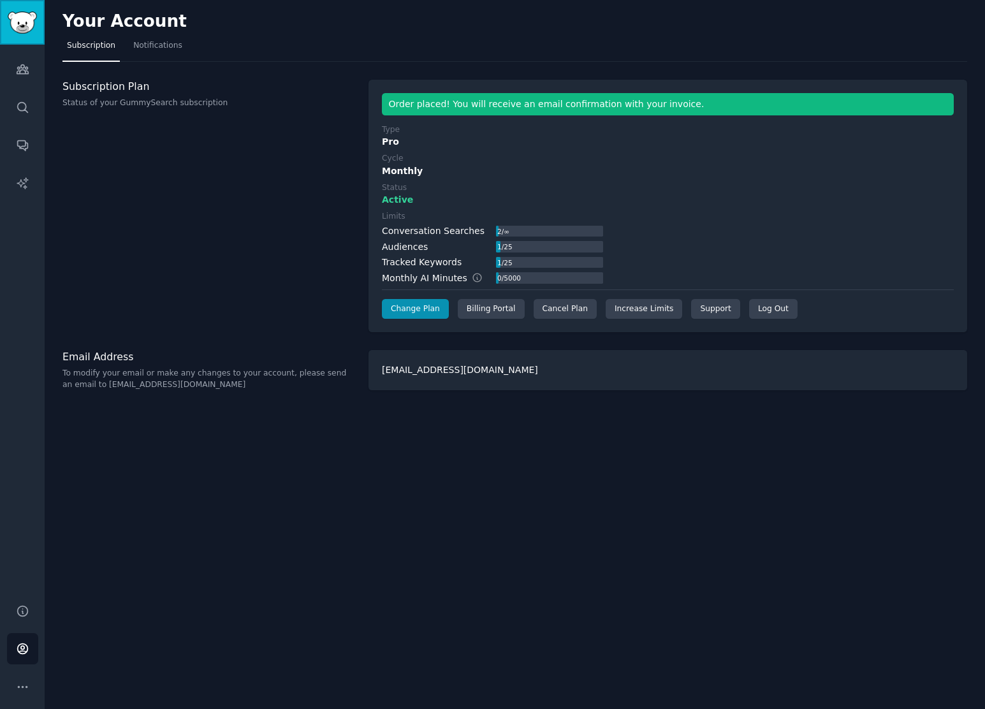
click at [31, 28] on img "Sidebar" at bounding box center [22, 22] width 29 height 22
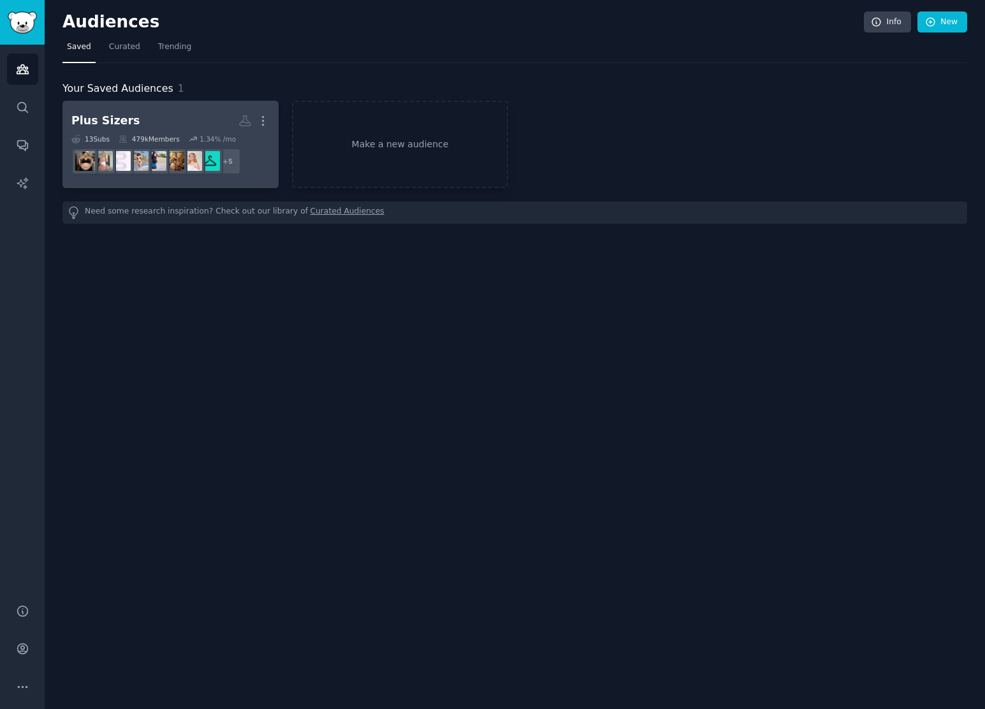
click at [197, 117] on h2 "Plus Sizers Custom Audience More" at bounding box center [170, 121] width 198 height 22
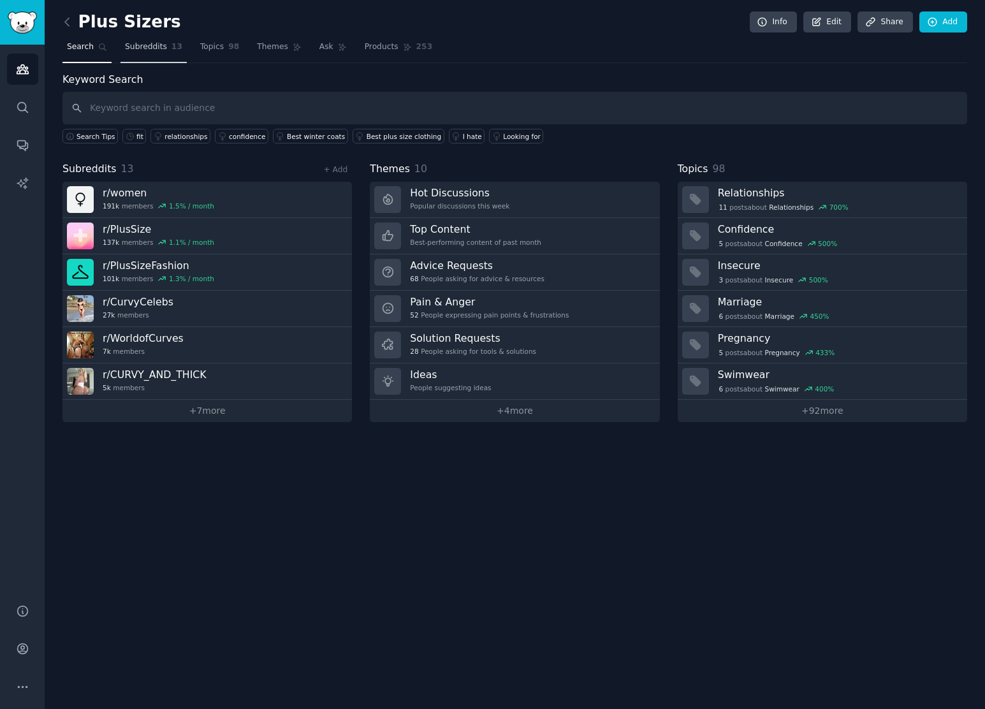
click at [155, 52] on span "Subreddits" at bounding box center [146, 46] width 42 height 11
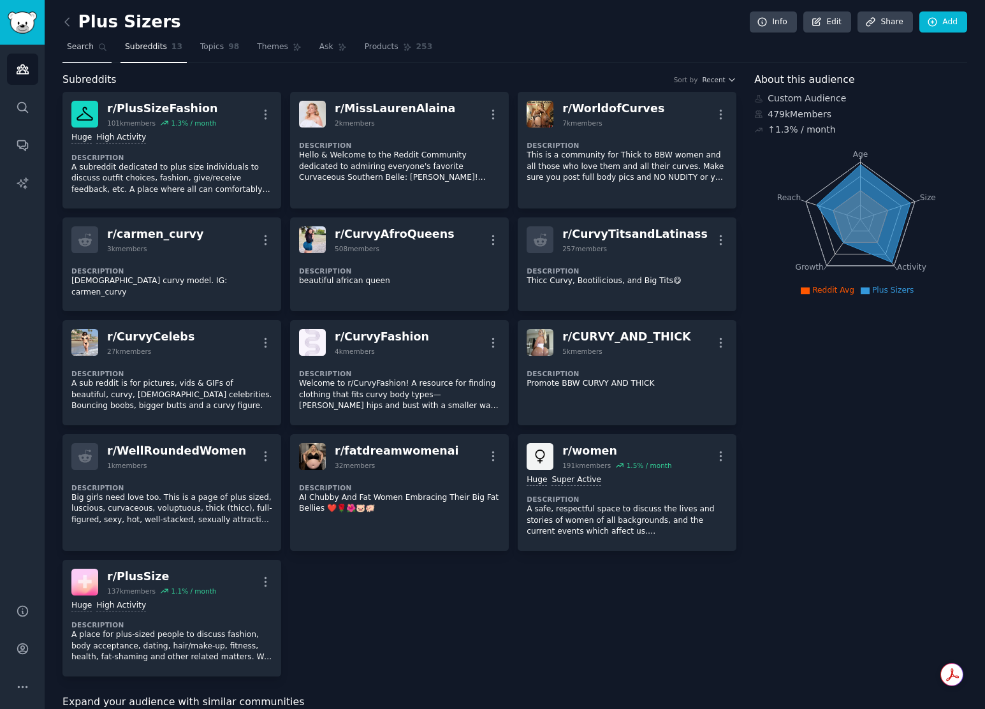
click at [81, 48] on span "Search" at bounding box center [80, 46] width 27 height 11
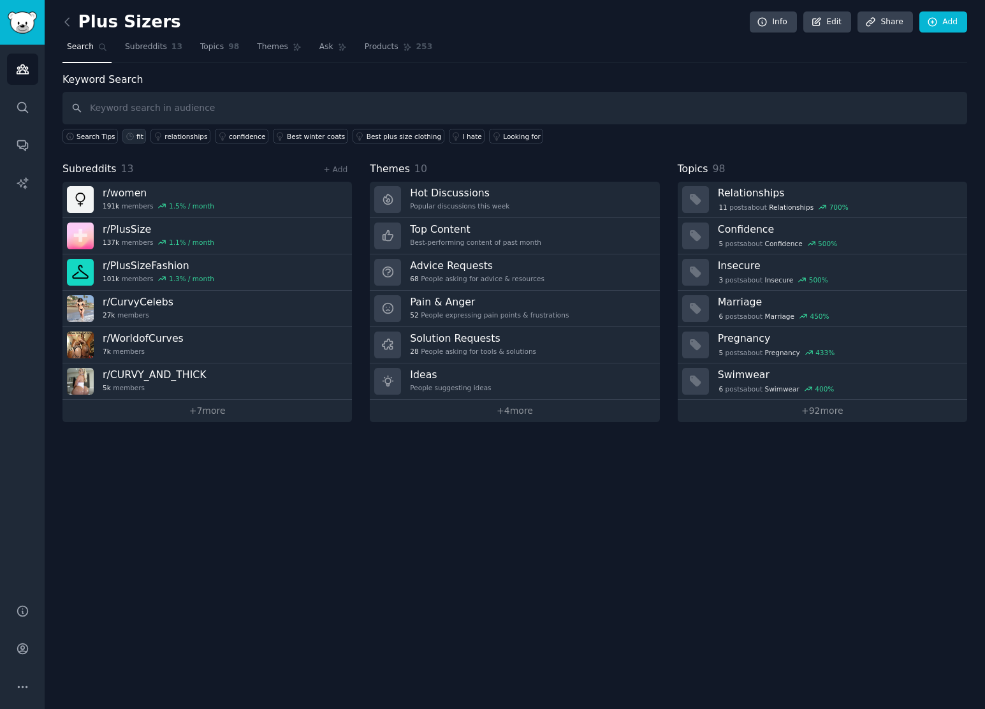
click at [135, 135] on link "fit" at bounding box center [134, 136] width 24 height 15
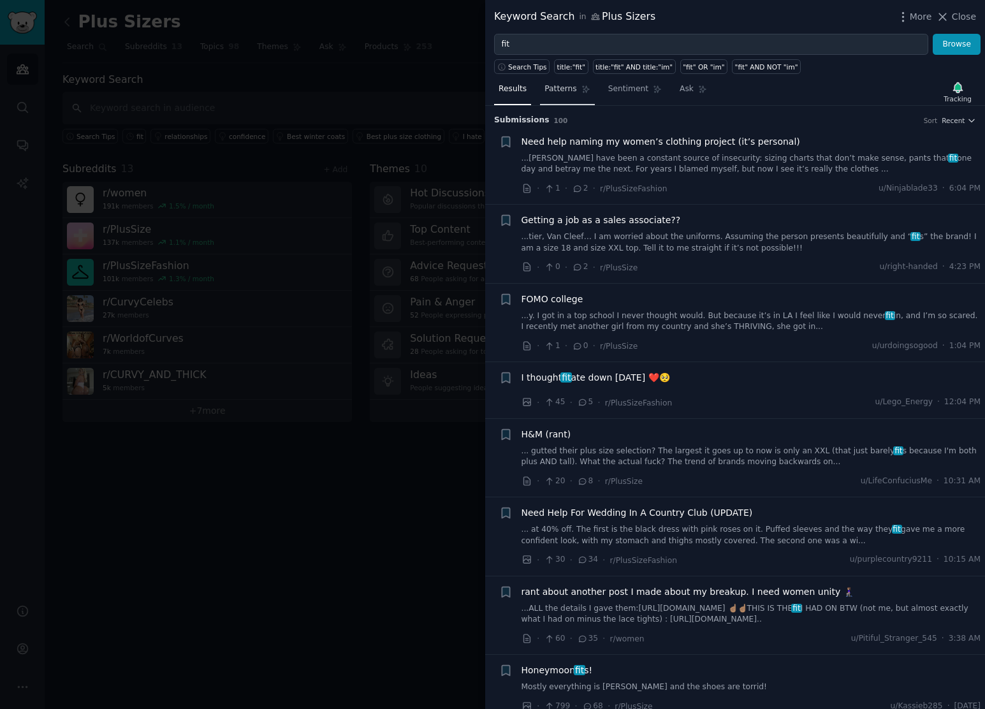
click at [558, 92] on span "Patterns" at bounding box center [561, 89] width 32 height 11
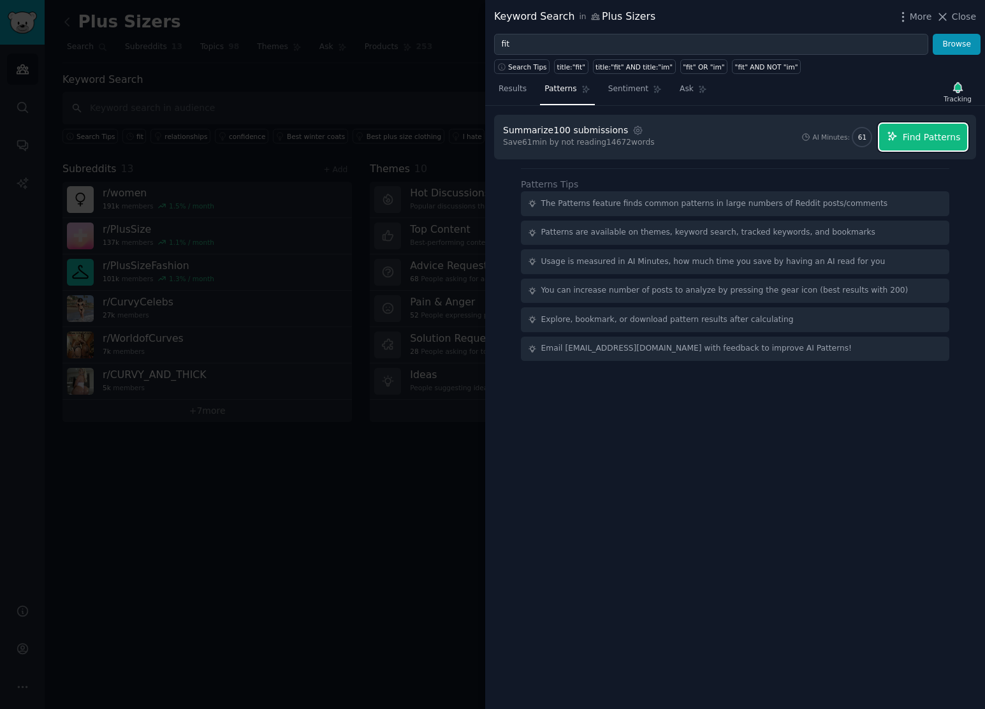
click at [934, 140] on span "Find Patterns" at bounding box center [932, 137] width 58 height 13
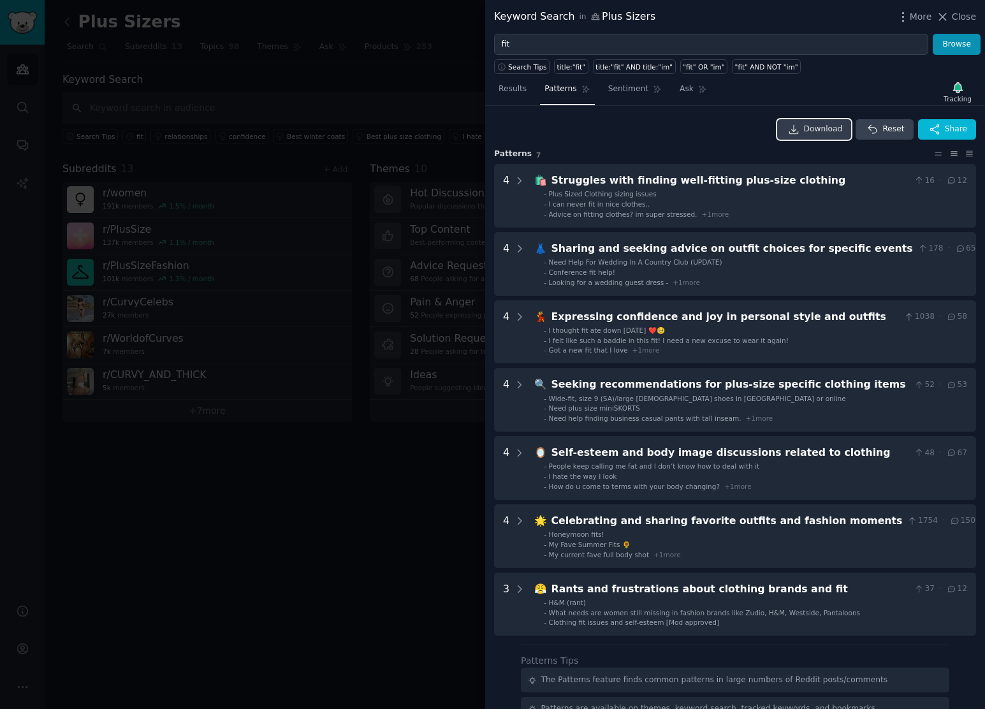
click at [822, 133] on span "Download" at bounding box center [823, 129] width 39 height 11
click at [620, 89] on span "Sentiment" at bounding box center [628, 89] width 40 height 11
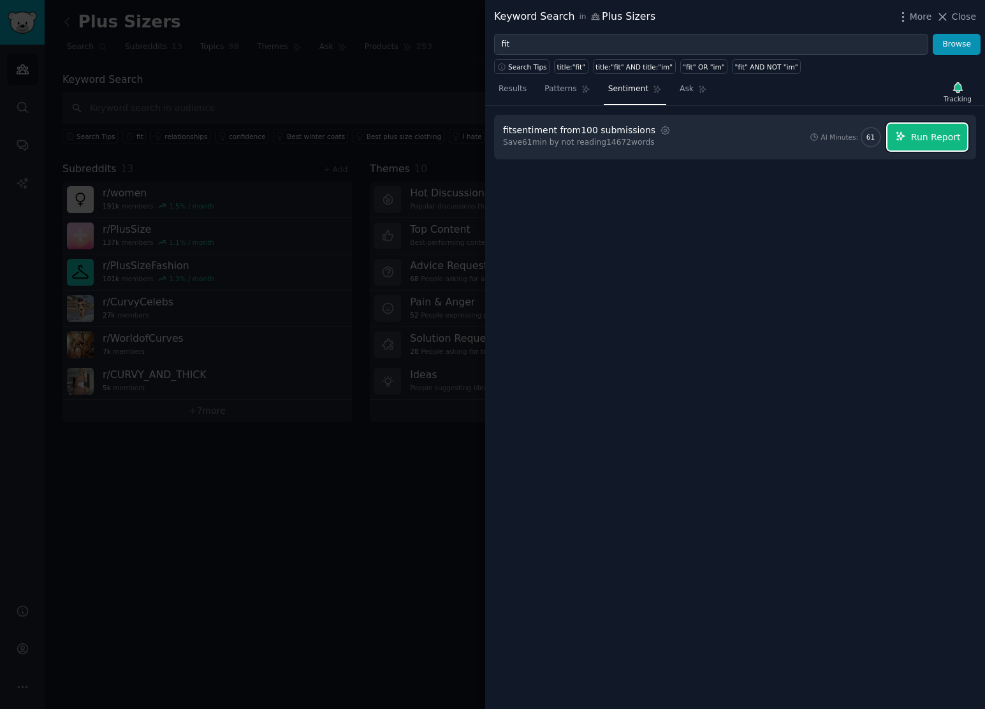
click at [942, 136] on span "Run Report" at bounding box center [936, 137] width 50 height 13
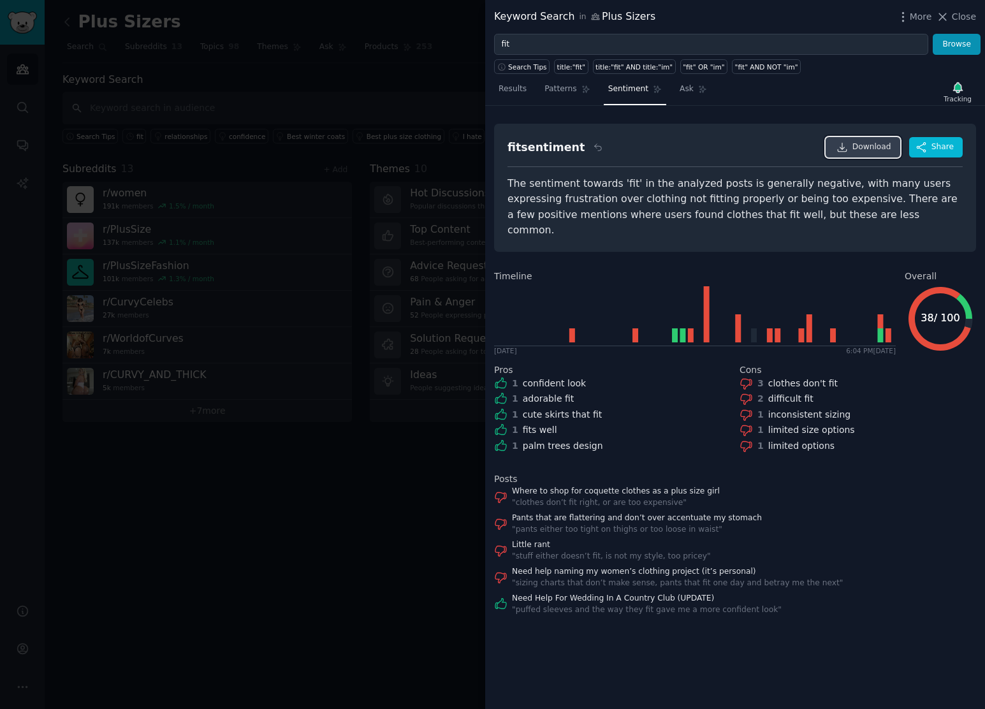
click at [866, 150] on span "Download" at bounding box center [872, 147] width 39 height 11
click at [683, 93] on span "Ask" at bounding box center [687, 89] width 14 height 11
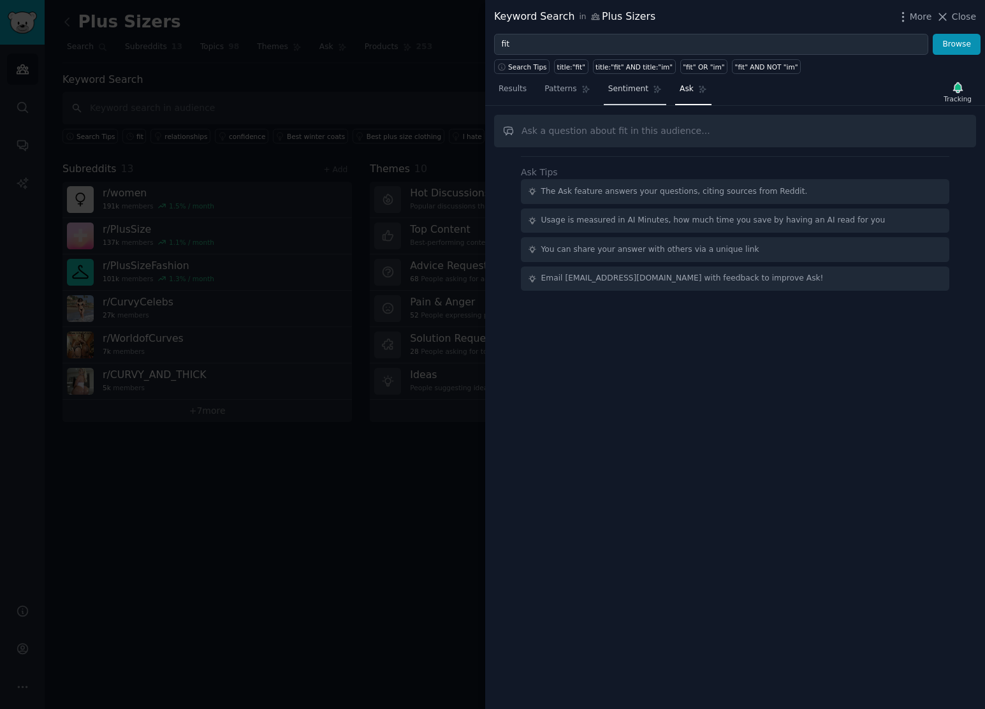
click at [626, 92] on span "Sentiment" at bounding box center [628, 89] width 40 height 11
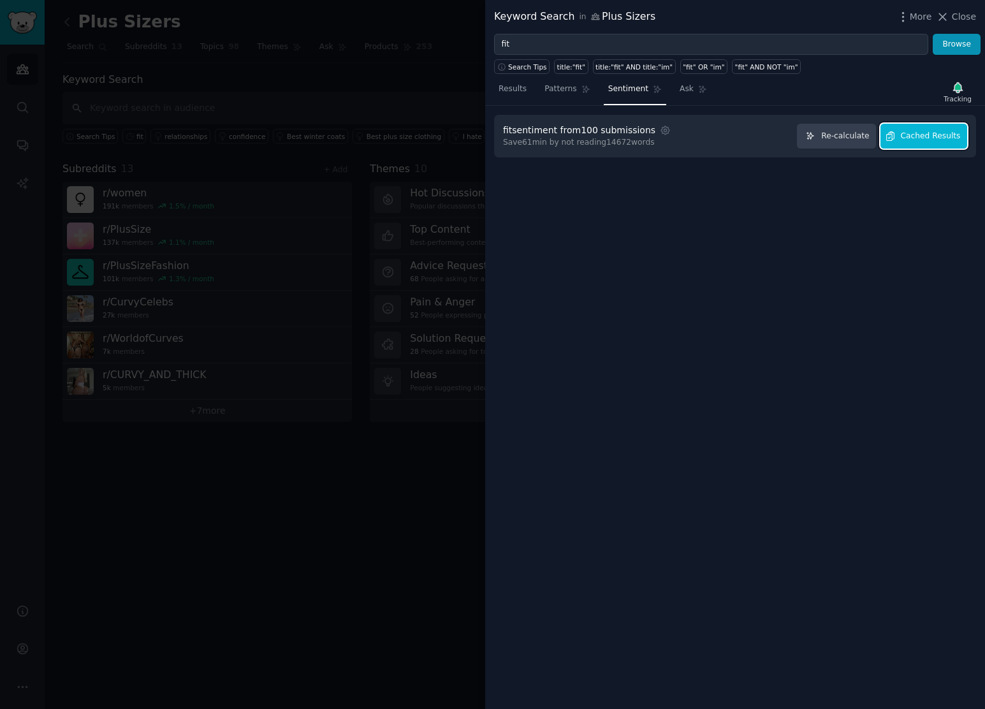
click at [927, 140] on span "Cached Results" at bounding box center [931, 136] width 60 height 11
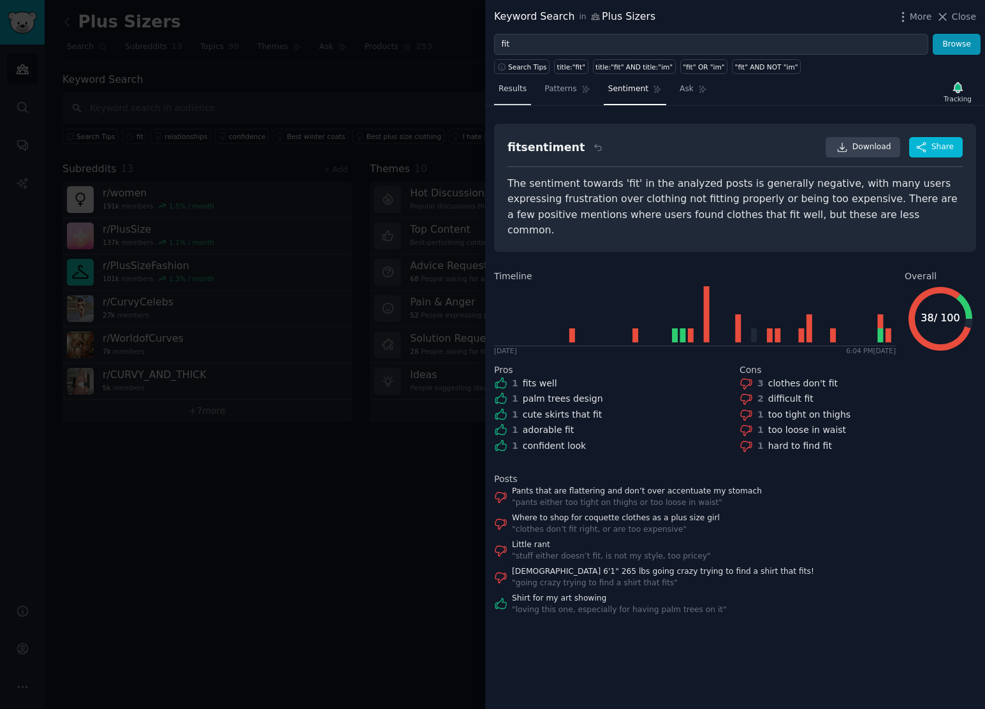
click at [515, 88] on span "Results" at bounding box center [513, 89] width 28 height 11
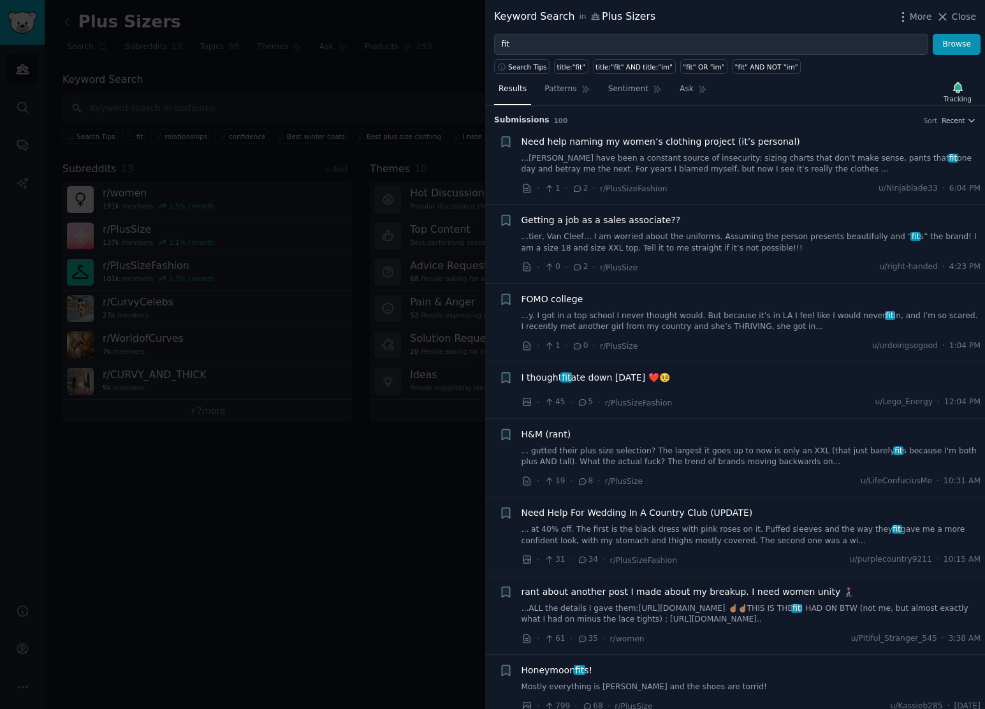
click at [625, 140] on span "Need help naming my women’s clothing project (it’s personal)" at bounding box center [661, 141] width 279 height 13
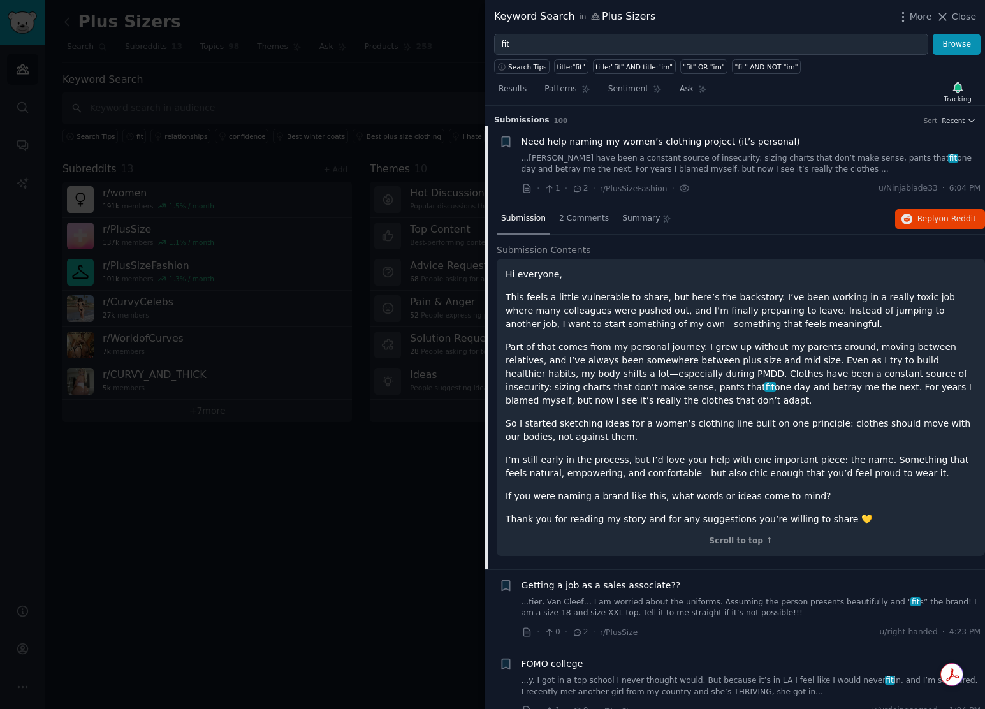
scroll to position [20, 0]
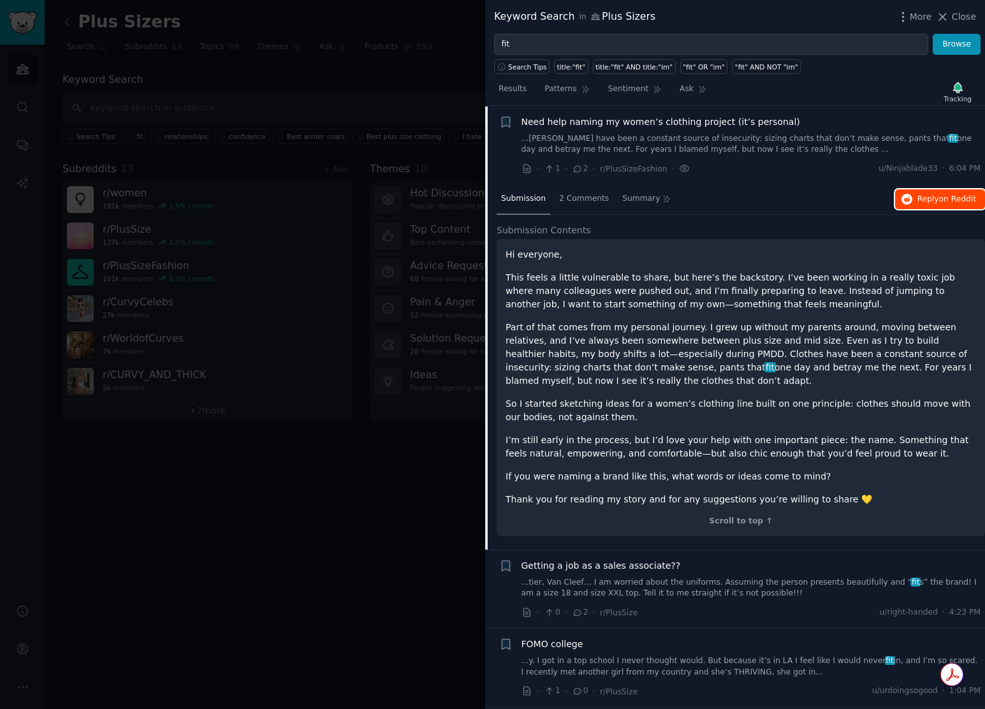
click at [943, 195] on span "on Reddit" at bounding box center [957, 198] width 37 height 9
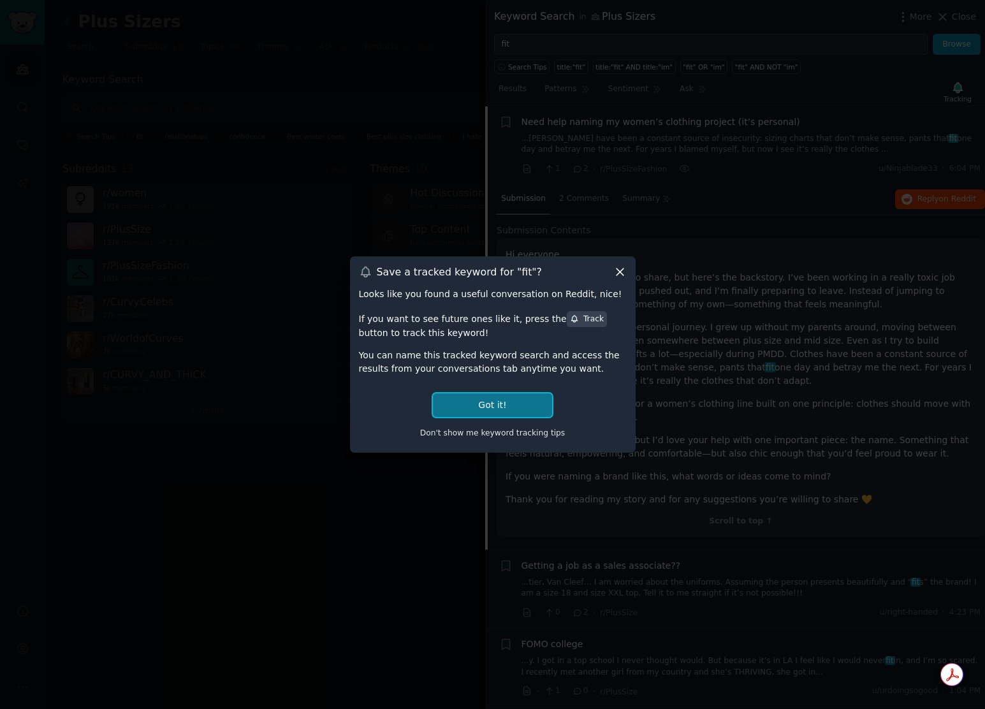
click at [519, 401] on button "Got it!" at bounding box center [492, 405] width 119 height 24
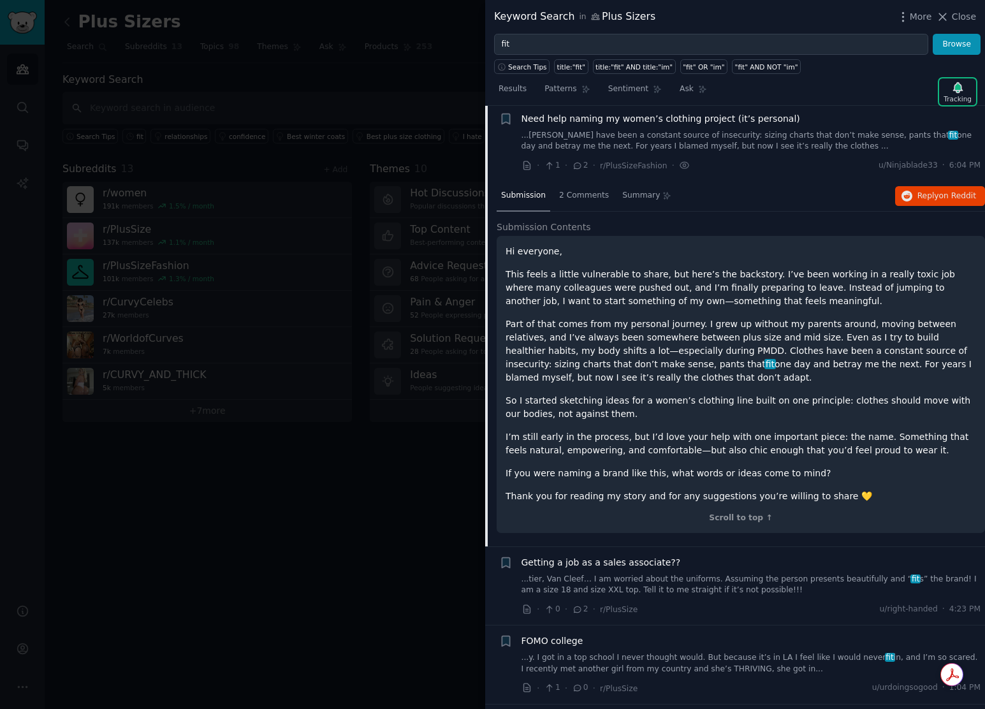
scroll to position [0, 0]
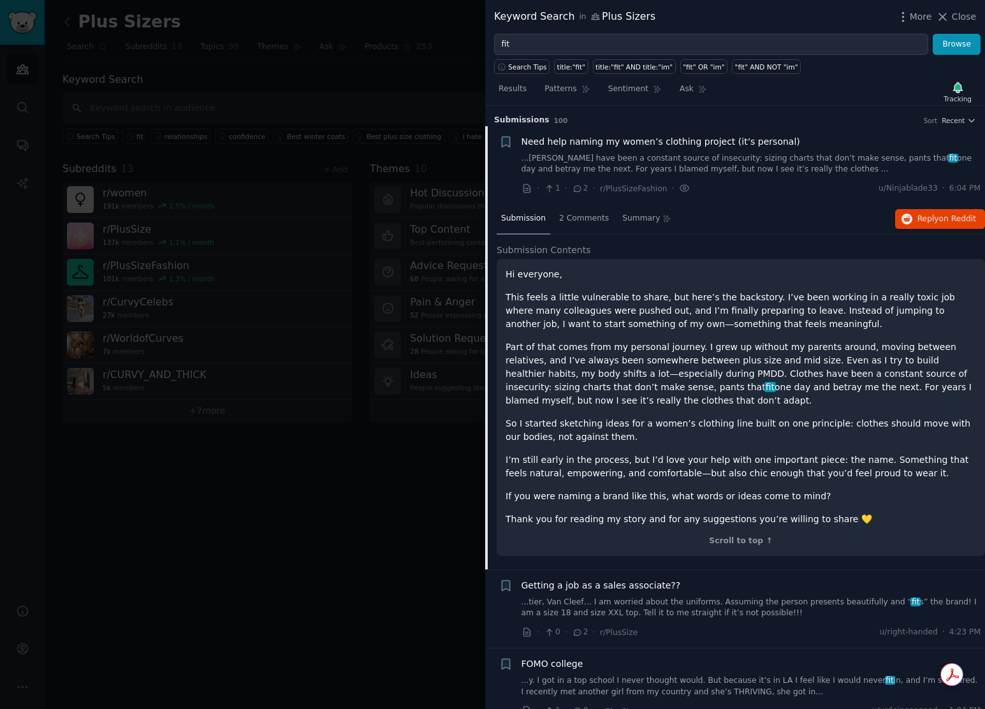
click at [709, 147] on span "Need help naming my women’s clothing project (it’s personal)" at bounding box center [661, 141] width 279 height 13
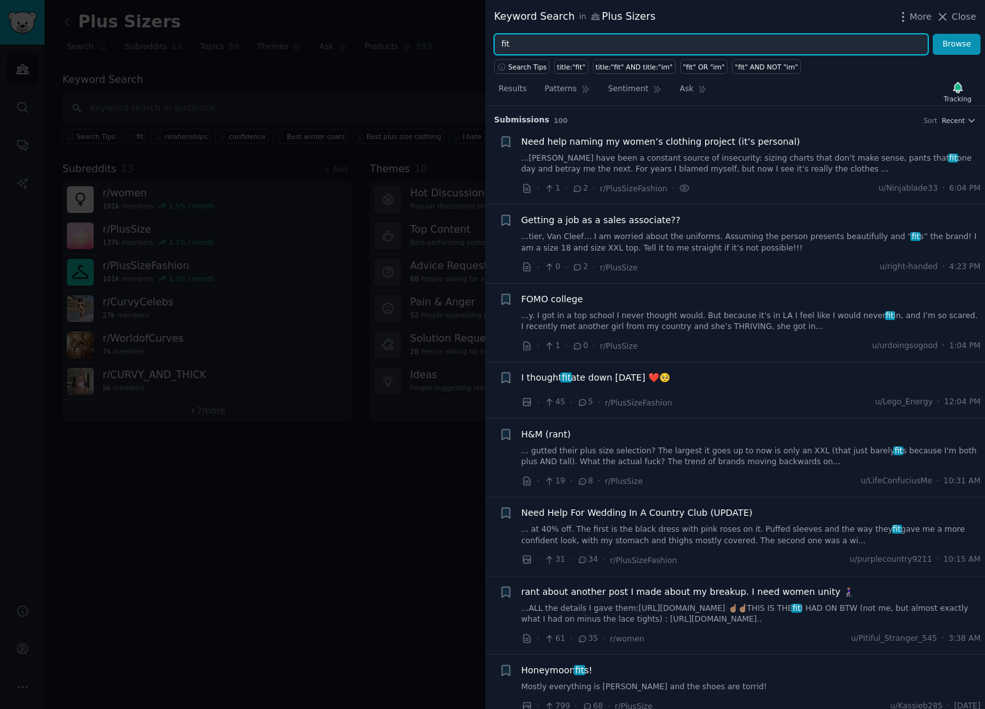
click at [605, 45] on input "fit" at bounding box center [711, 45] width 434 height 22
type input "fit AND plus-size"
click at [948, 48] on button "Browse" at bounding box center [957, 45] width 48 height 22
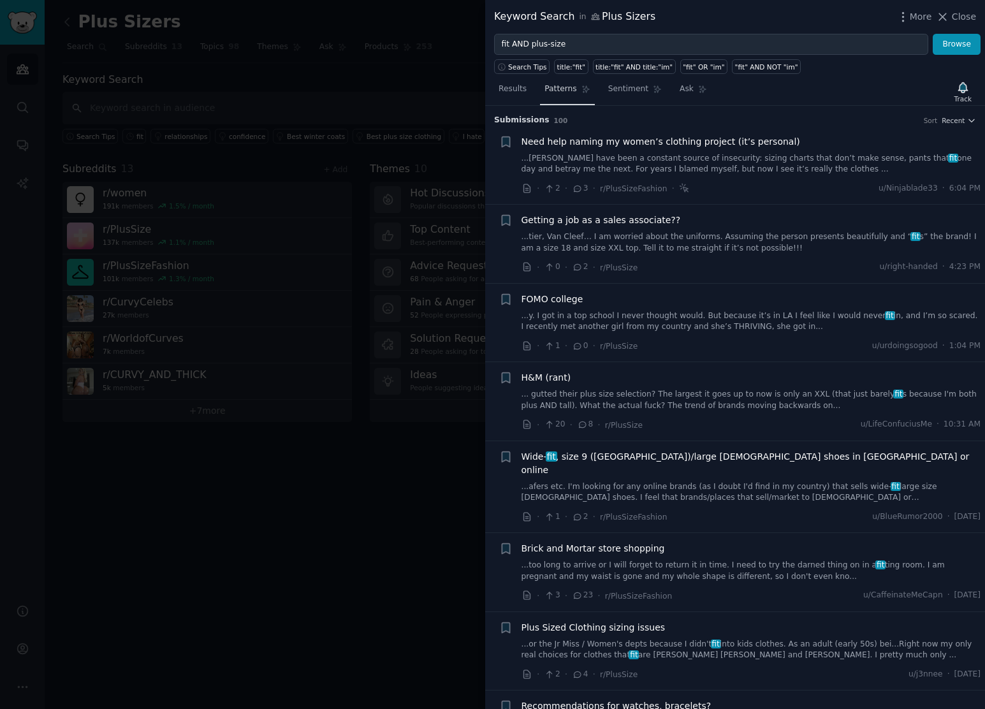
click at [557, 92] on span "Patterns" at bounding box center [561, 89] width 32 height 11
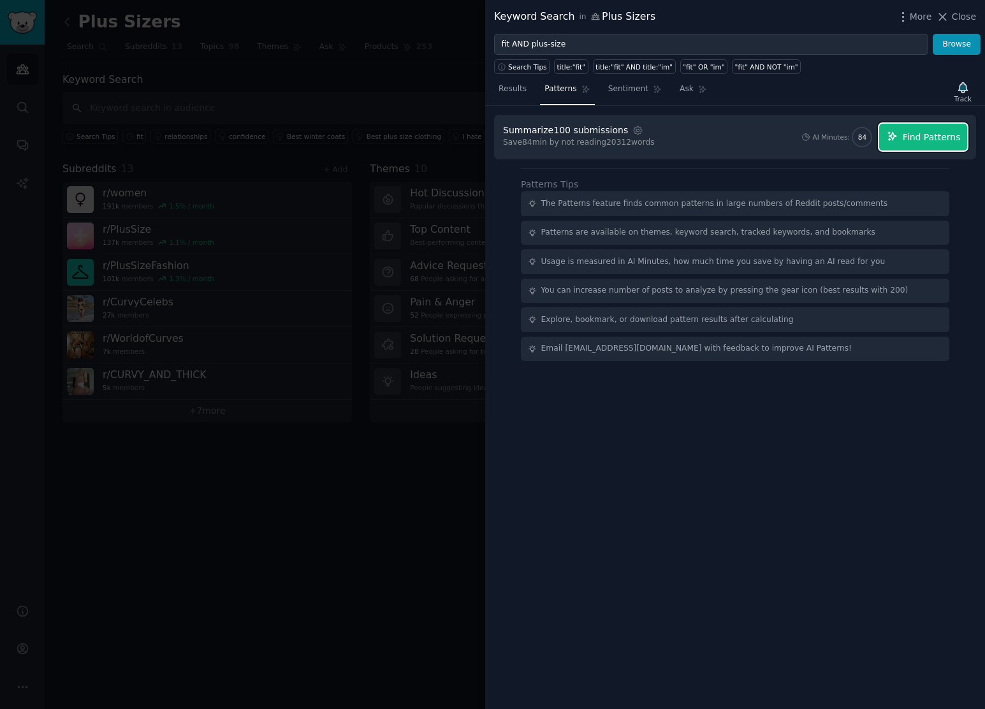
click at [926, 136] on span "Find Patterns" at bounding box center [932, 137] width 58 height 13
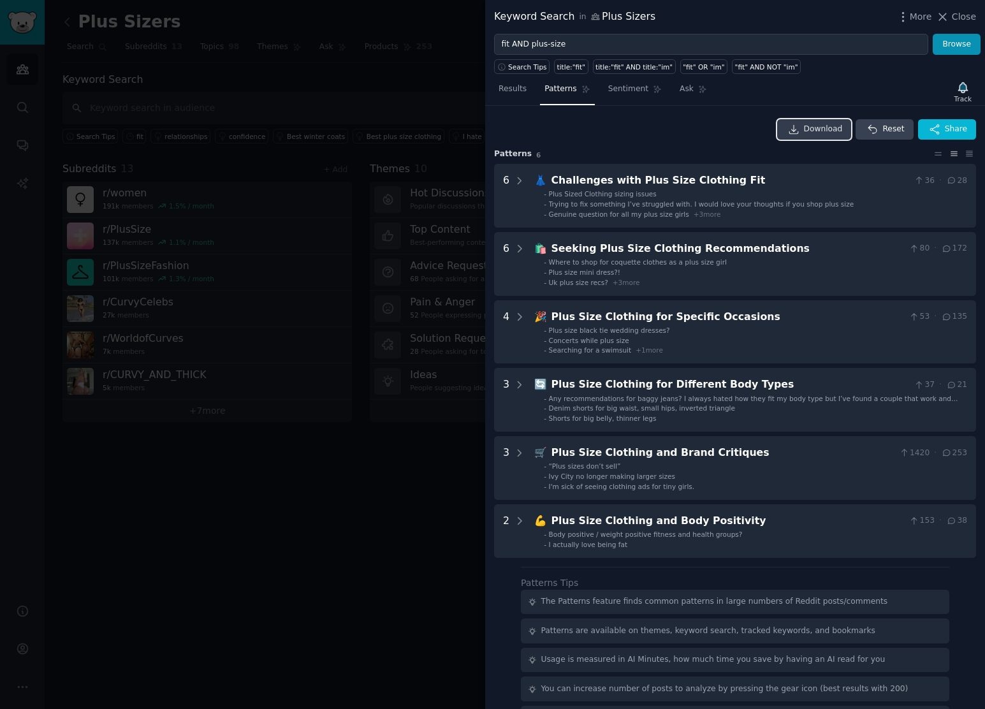
click at [813, 132] on span "Download" at bounding box center [823, 129] width 39 height 11
click at [623, 87] on span "Sentiment" at bounding box center [628, 89] width 40 height 11
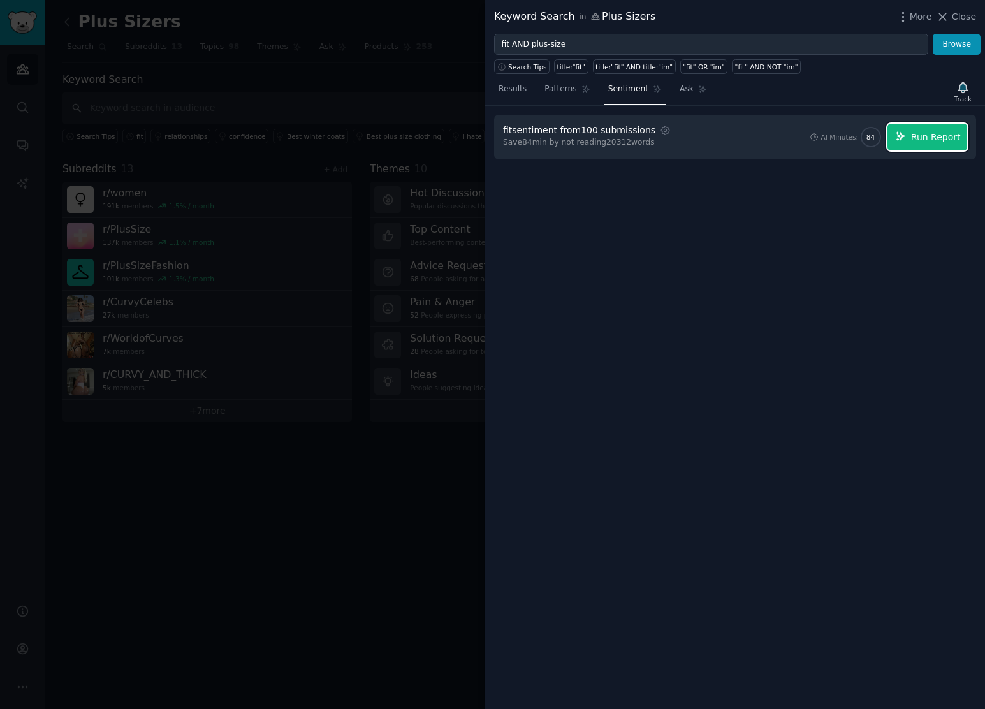
click at [940, 144] on button "Run Report" at bounding box center [928, 137] width 80 height 27
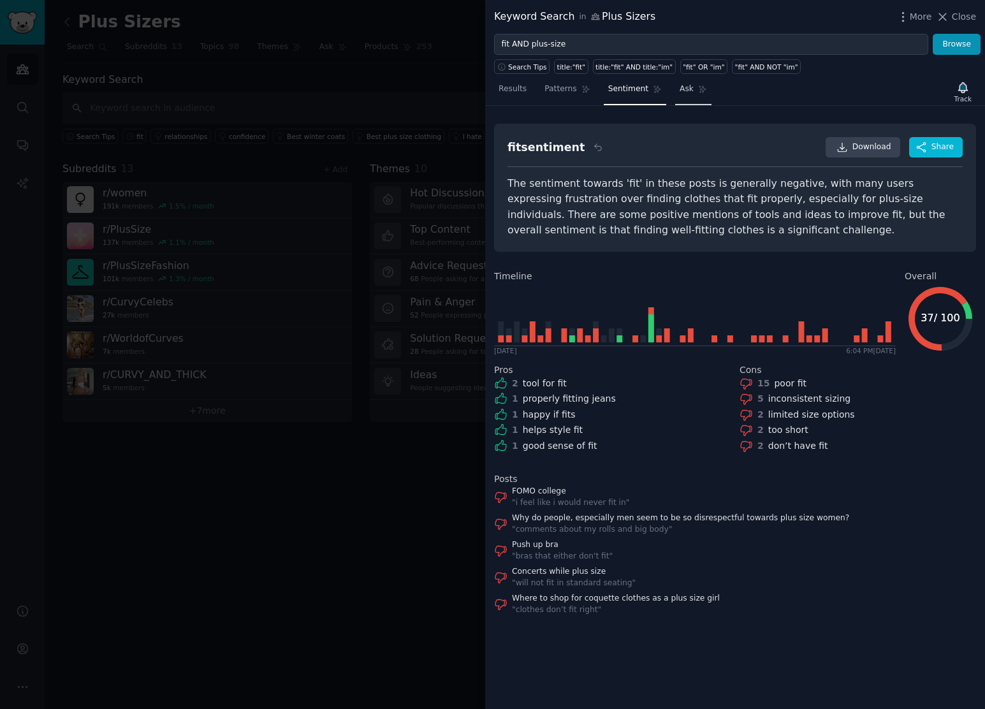
click at [680, 84] on span "Ask" at bounding box center [687, 89] width 14 height 11
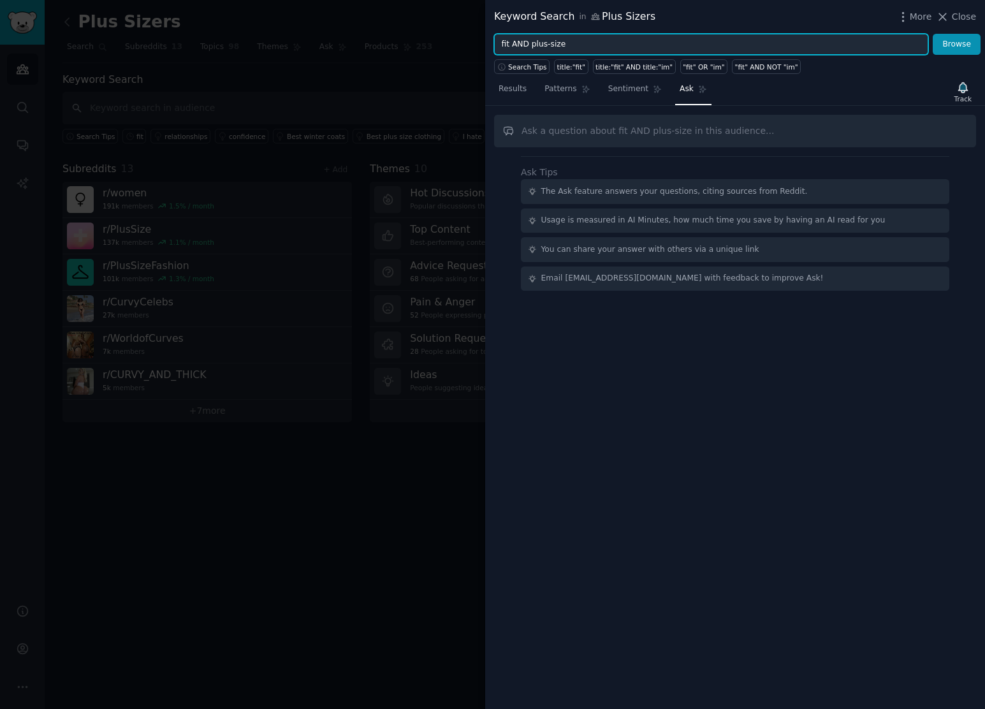
drag, startPoint x: 589, startPoint y: 43, endPoint x: 576, endPoint y: 43, distance: 13.4
click at [560, 42] on input "fit AND plus-size" at bounding box center [711, 45] width 434 height 22
click at [642, 134] on input "text" at bounding box center [735, 131] width 482 height 33
